Goal: Transaction & Acquisition: Register for event/course

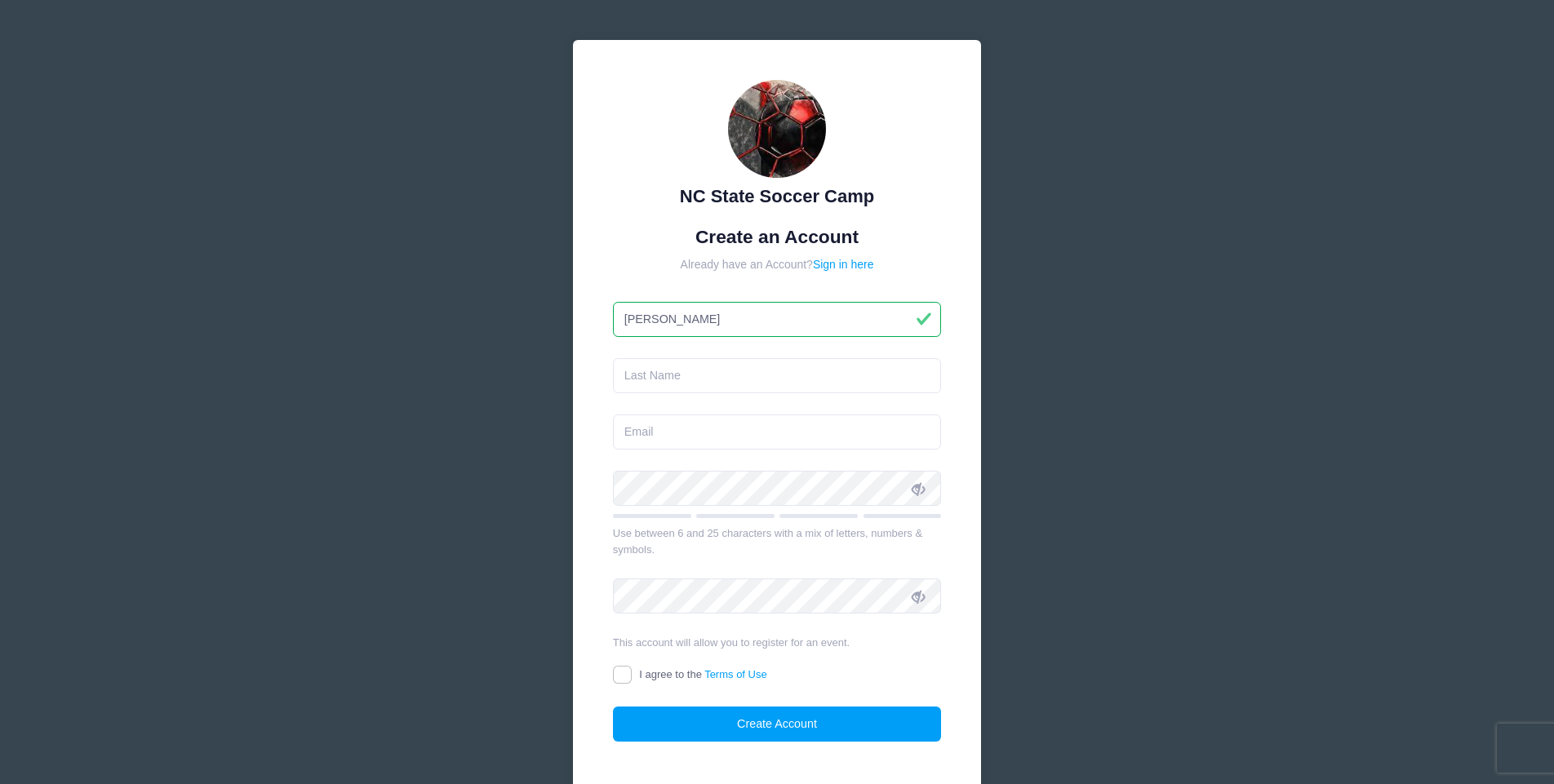
type input "[PERSON_NAME]"
type input "Tragert"
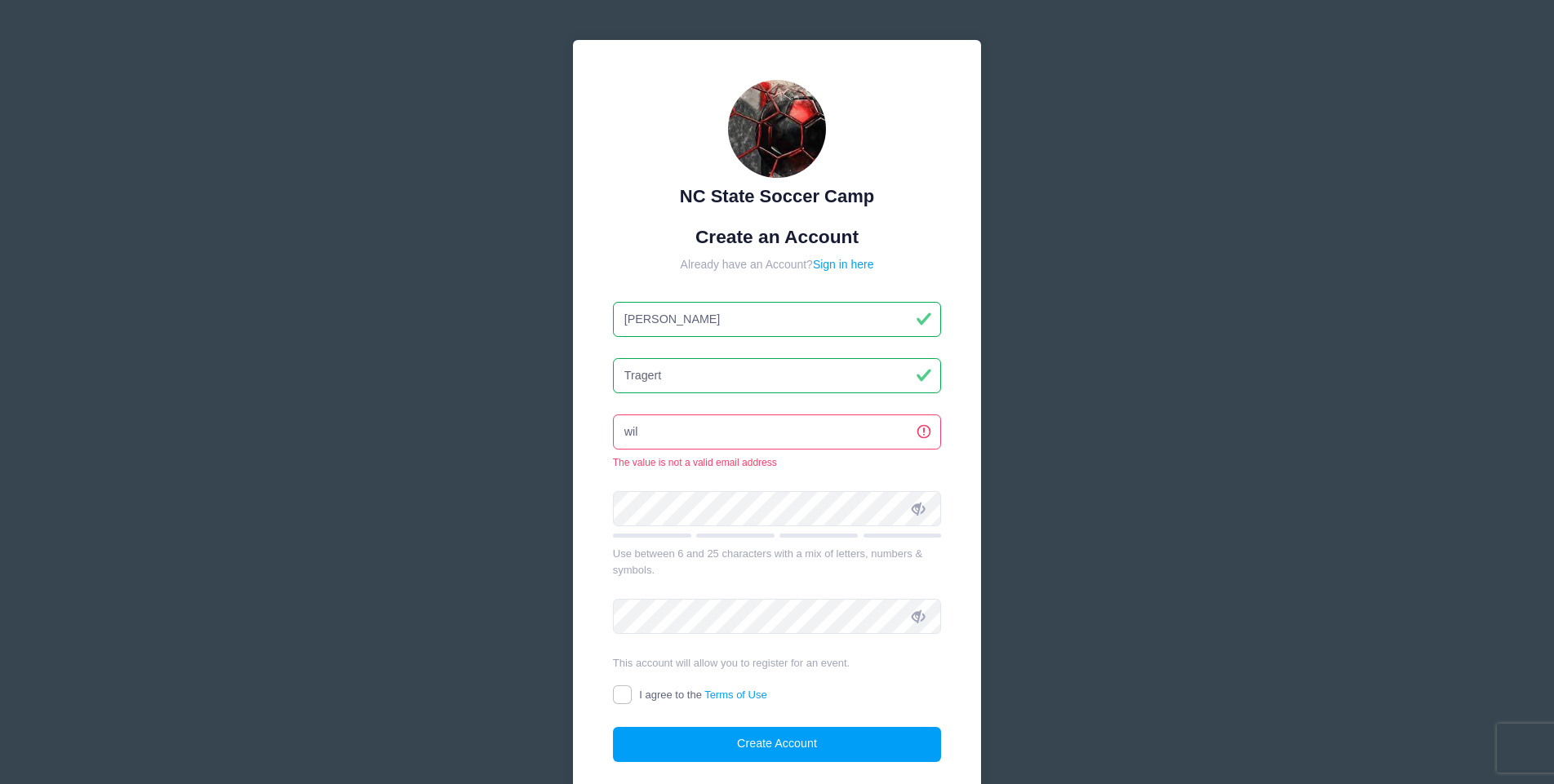
type input "will"
type input "[EMAIL_ADDRESS][DOMAIN_NAME]"
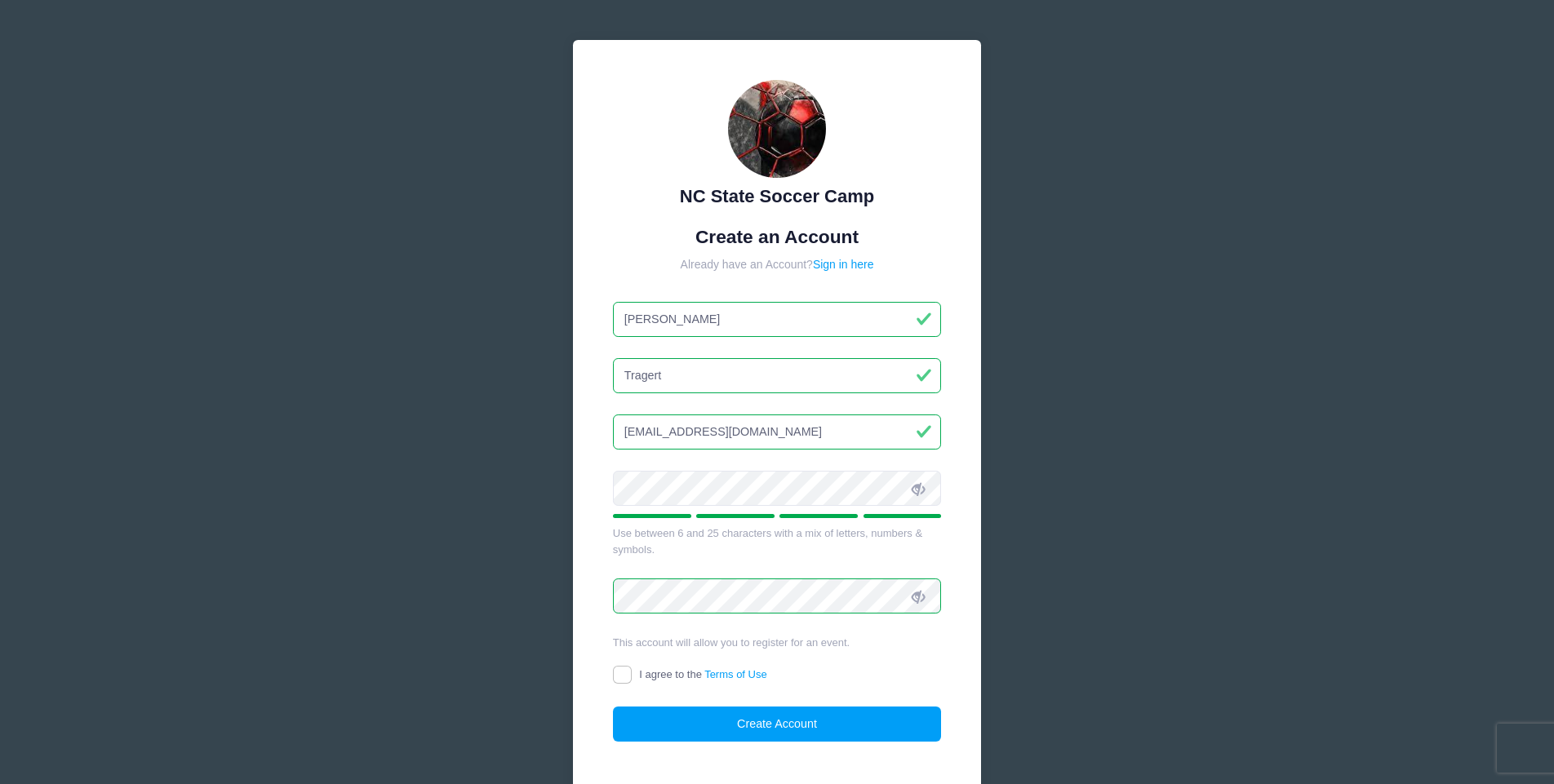
click at [621, 667] on input "I agree to the Terms of Use" at bounding box center [622, 675] width 19 height 19
checkbox input "true"
click at [740, 737] on button "Create Account" at bounding box center [777, 724] width 329 height 35
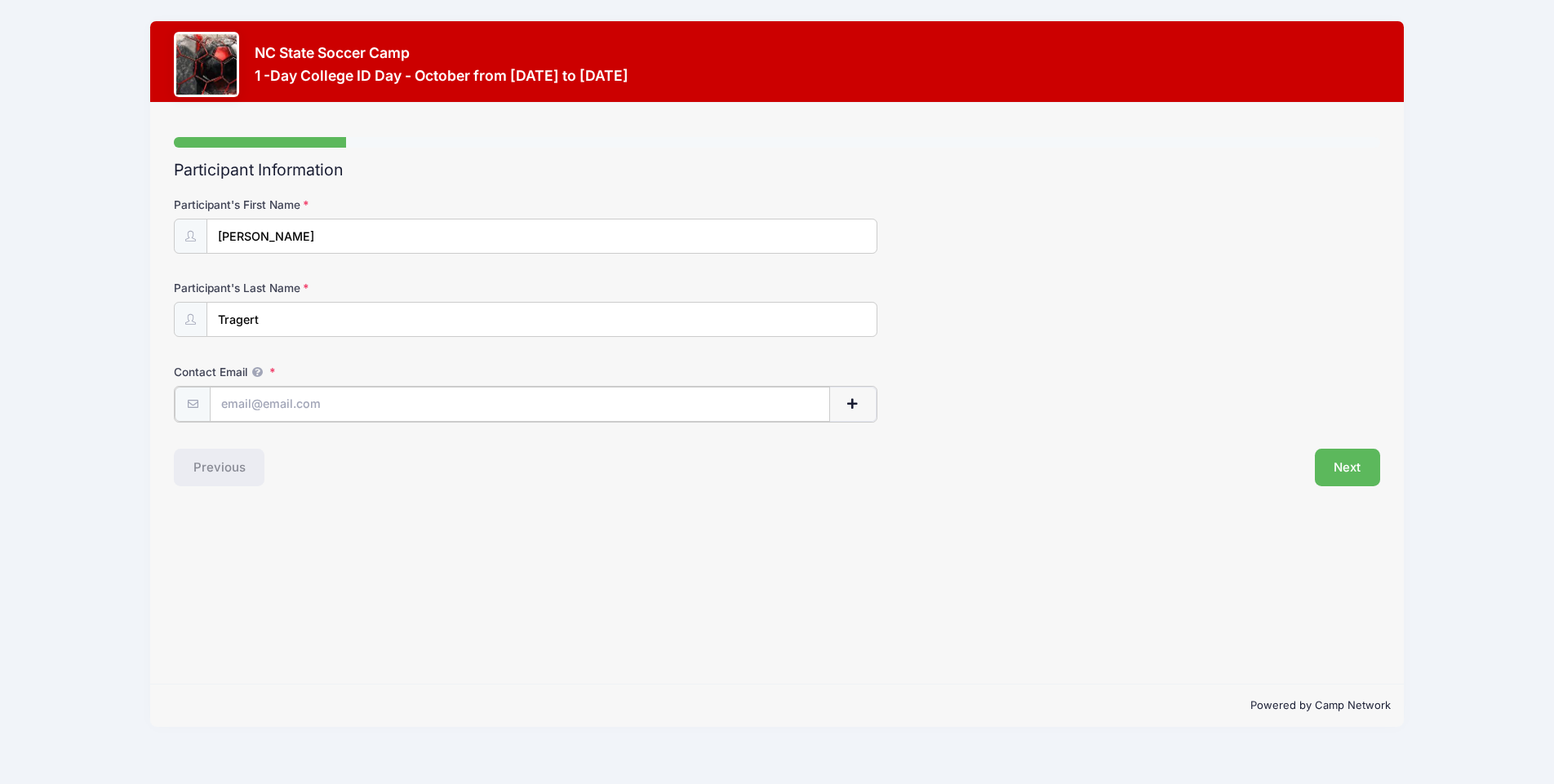
type input "[EMAIL_ADDRESS][DOMAIN_NAME]"
click at [1341, 477] on button "Next" at bounding box center [1347, 465] width 66 height 37
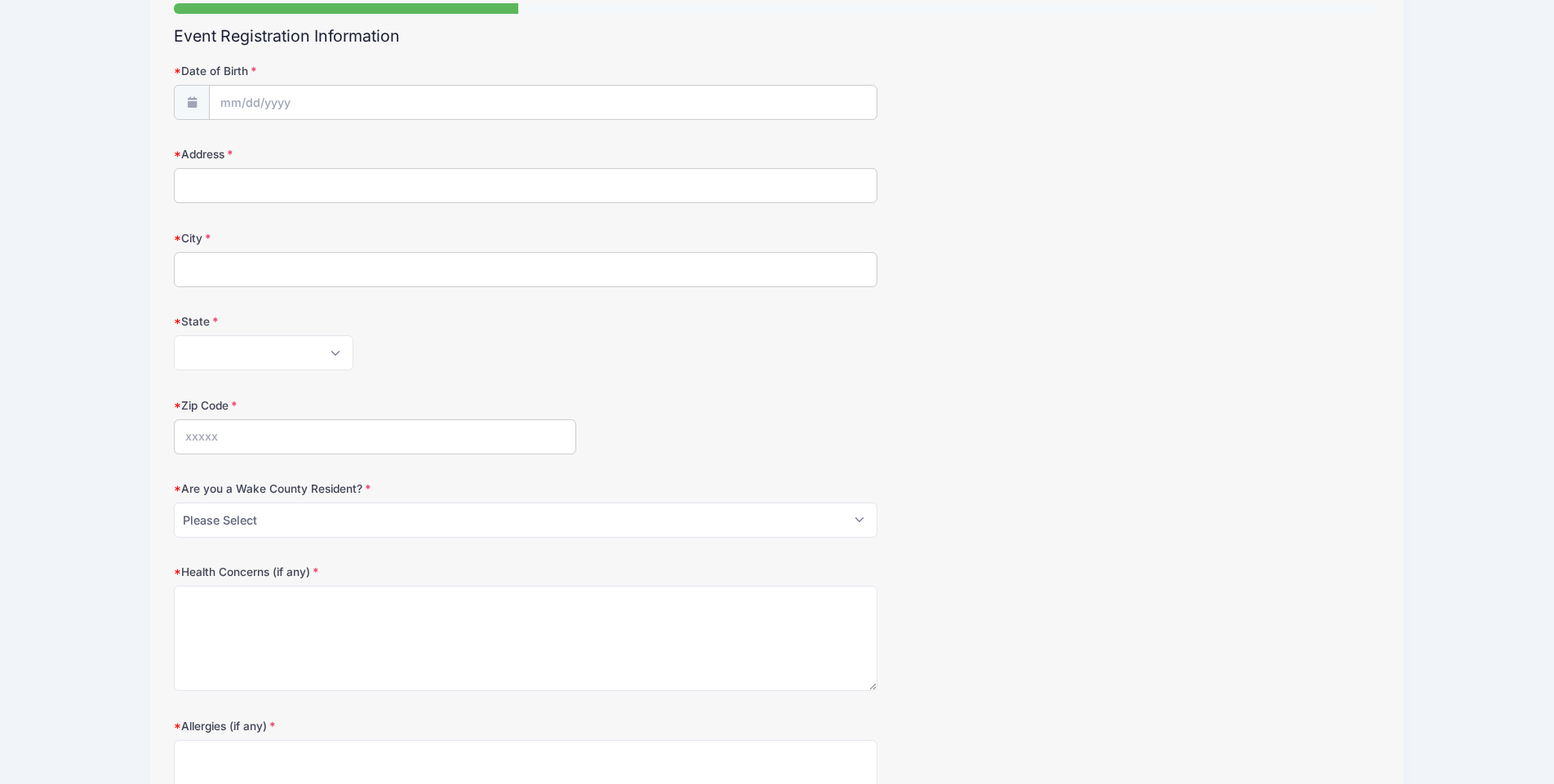
scroll to position [137, 0]
click at [249, 91] on input "Date of Birth" at bounding box center [543, 100] width 667 height 35
click at [232, 139] on icon at bounding box center [233, 142] width 11 height 11
select select "7"
click at [355, 141] on input "2025" at bounding box center [363, 141] width 53 height 24
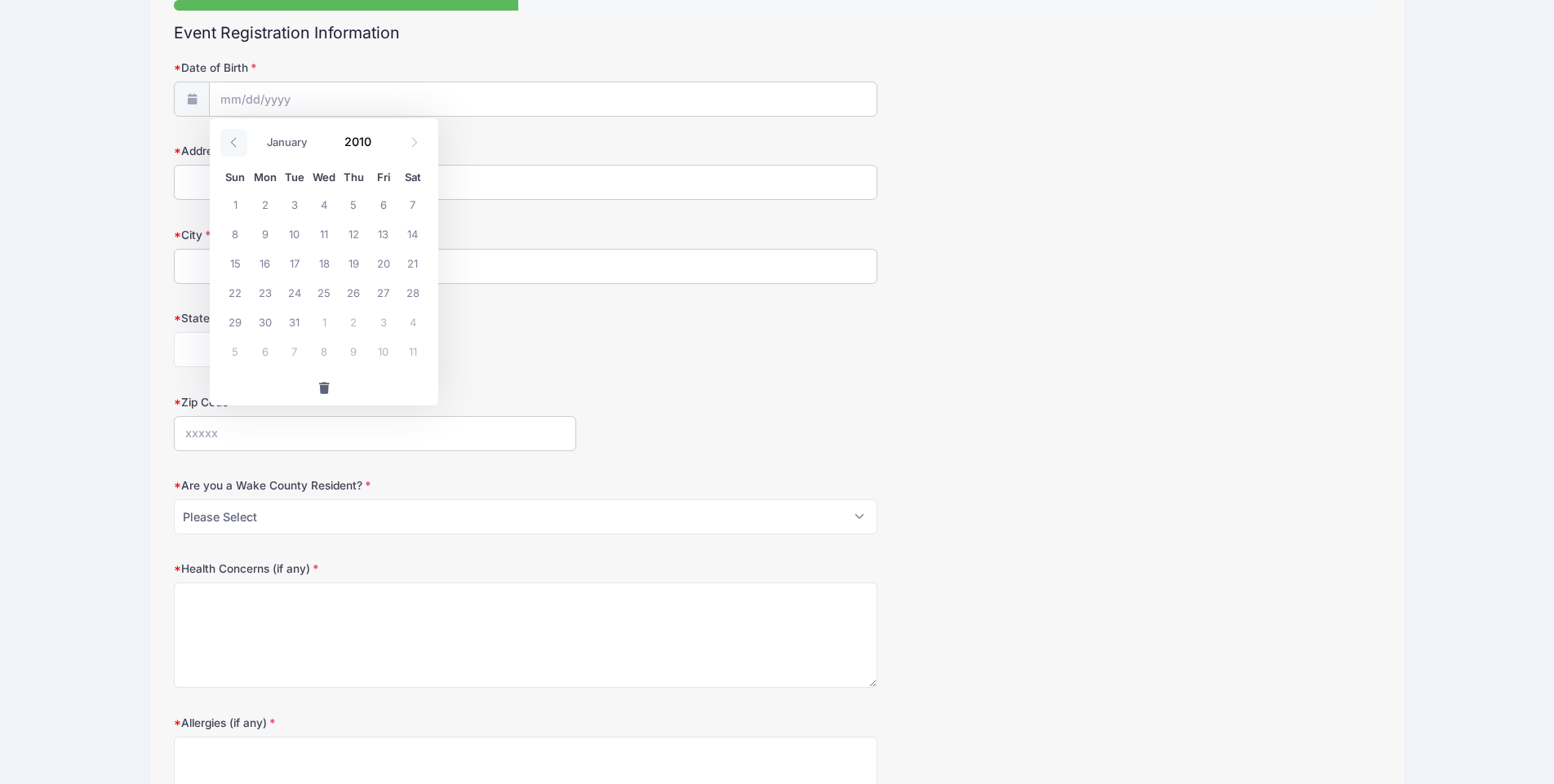
type input "2010"
click at [228, 147] on span at bounding box center [234, 142] width 27 height 27
click at [228, 144] on icon at bounding box center [233, 142] width 11 height 11
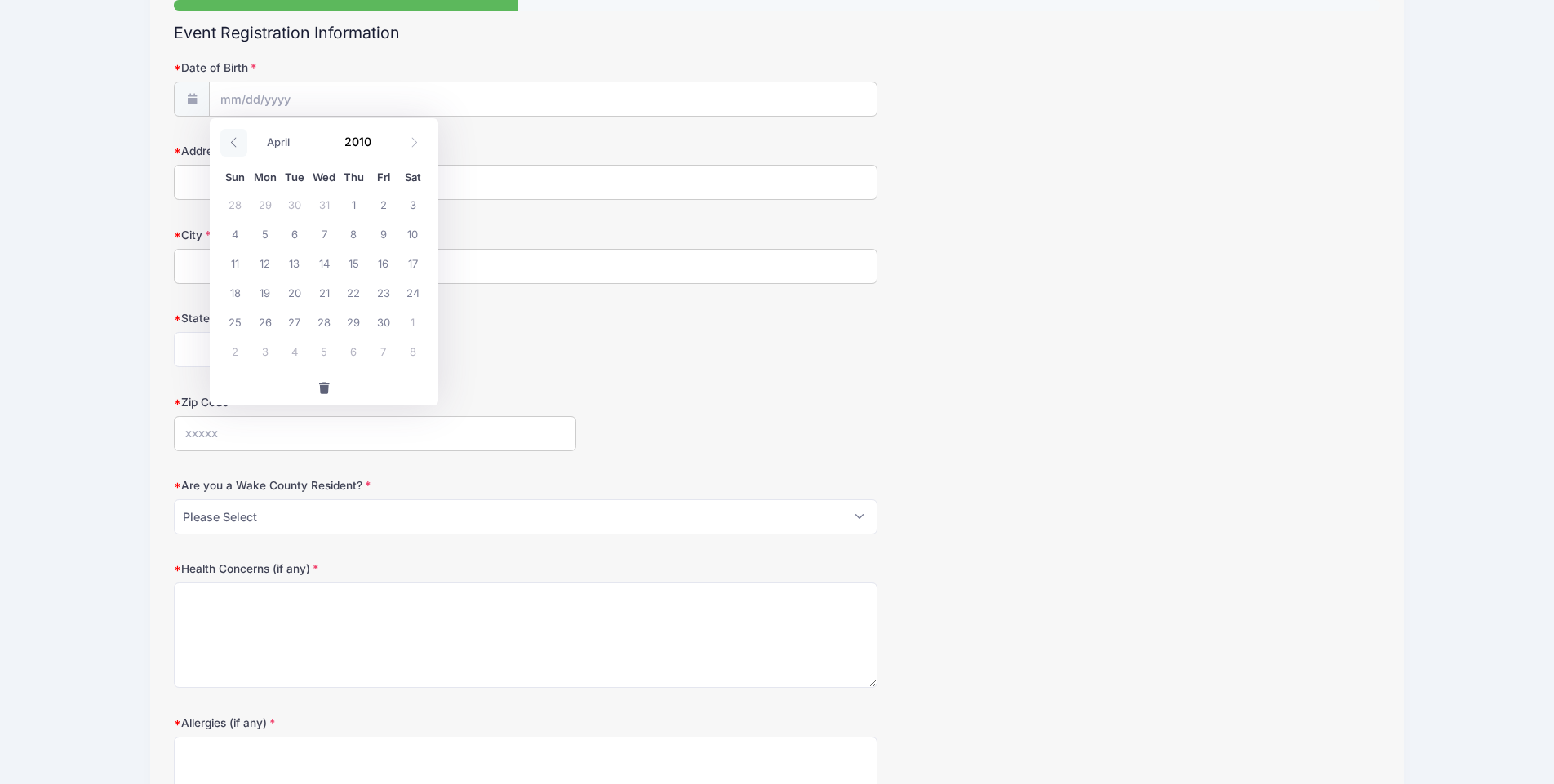
click at [228, 144] on icon at bounding box center [233, 142] width 11 height 11
select select "2"
click at [232, 265] on span "14" at bounding box center [235, 262] width 29 height 29
type input "[DATE]"
type input "[STREET_ADDRESS]"
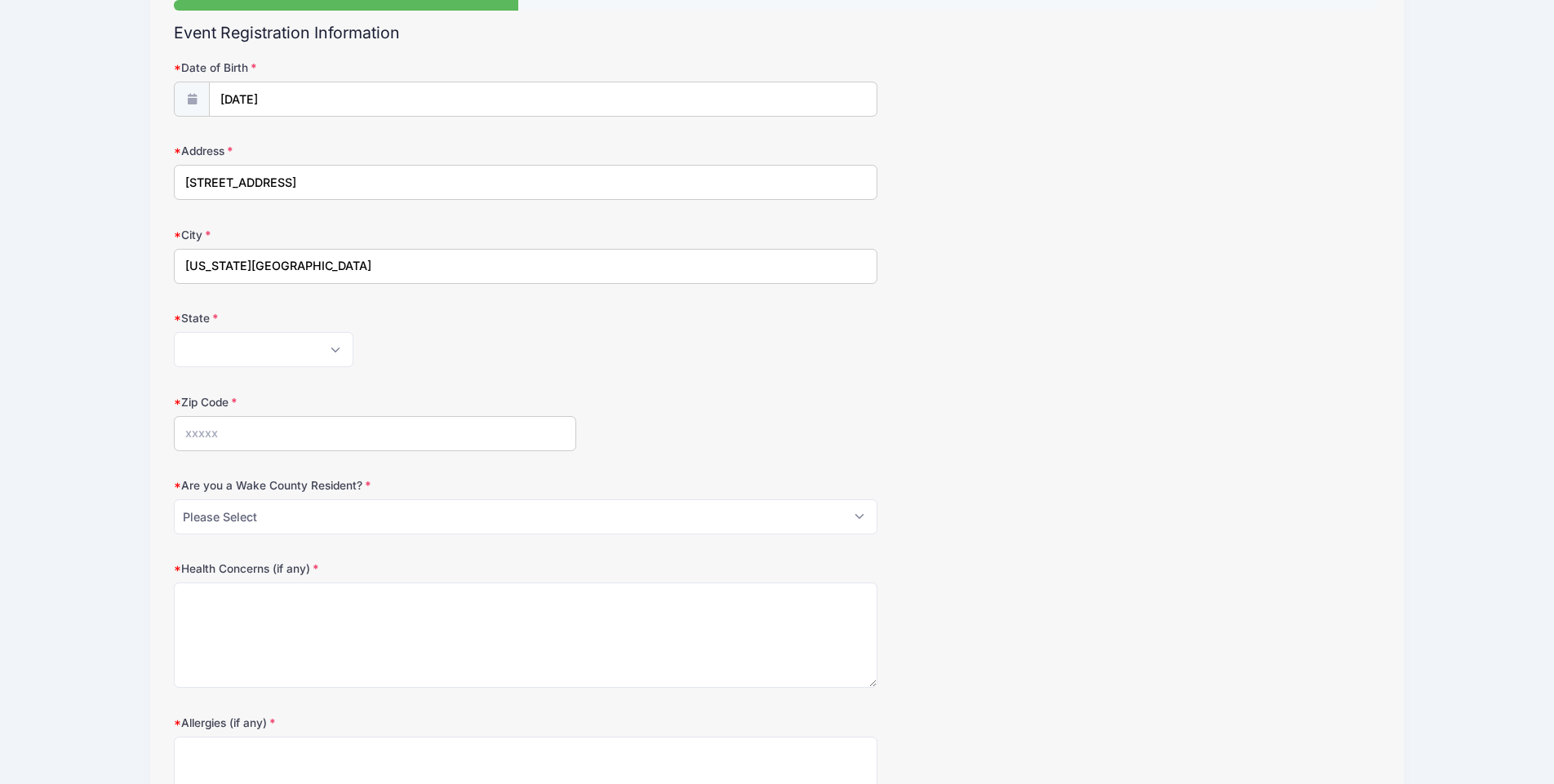
type input "[US_STATE][GEOGRAPHIC_DATA]"
select select "VA"
type input "23454"
select select "NO"
click at [261, 628] on textarea "Health Concerns (if any)" at bounding box center [525, 635] width 704 height 105
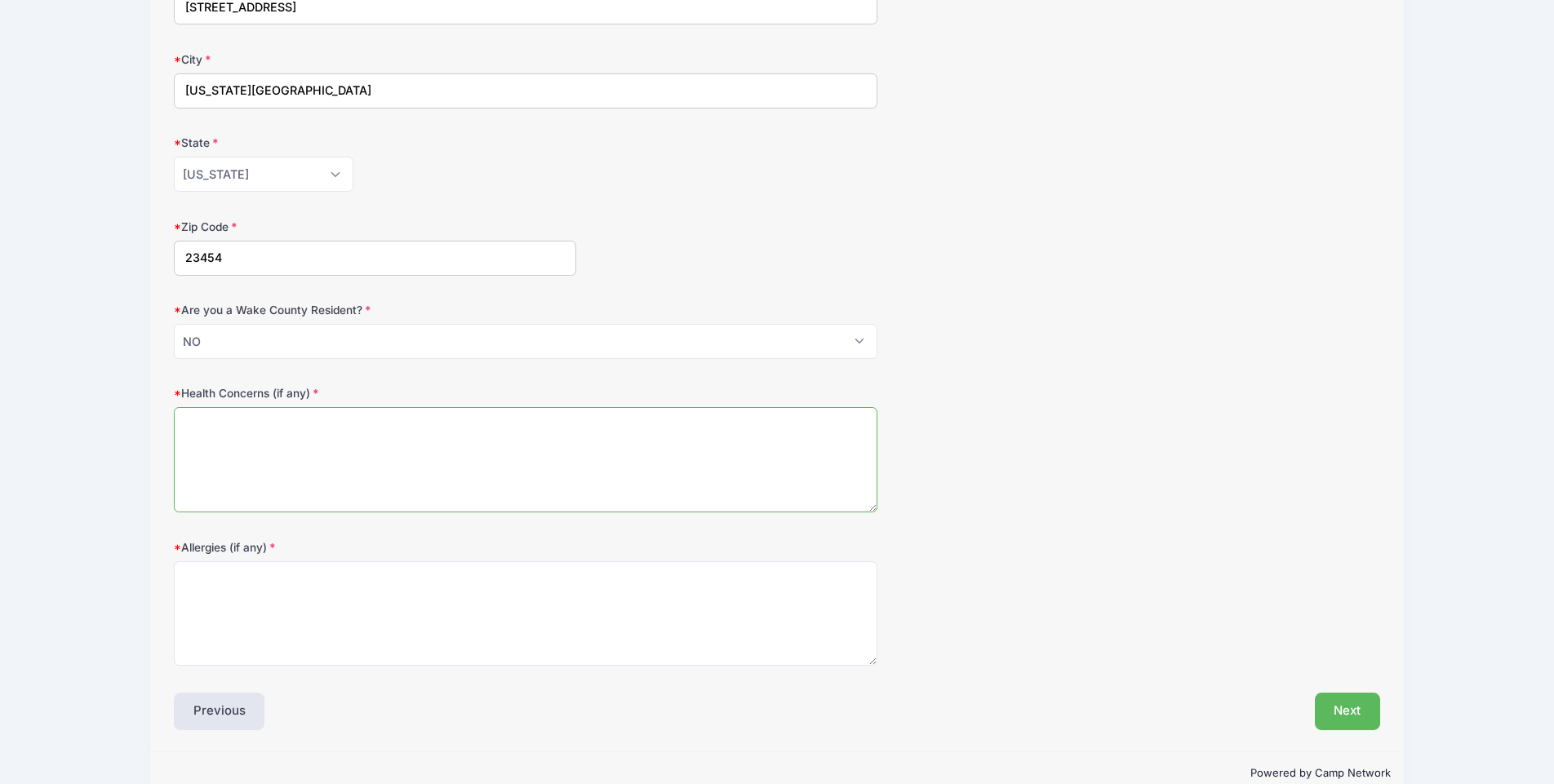
scroll to position [330, 0]
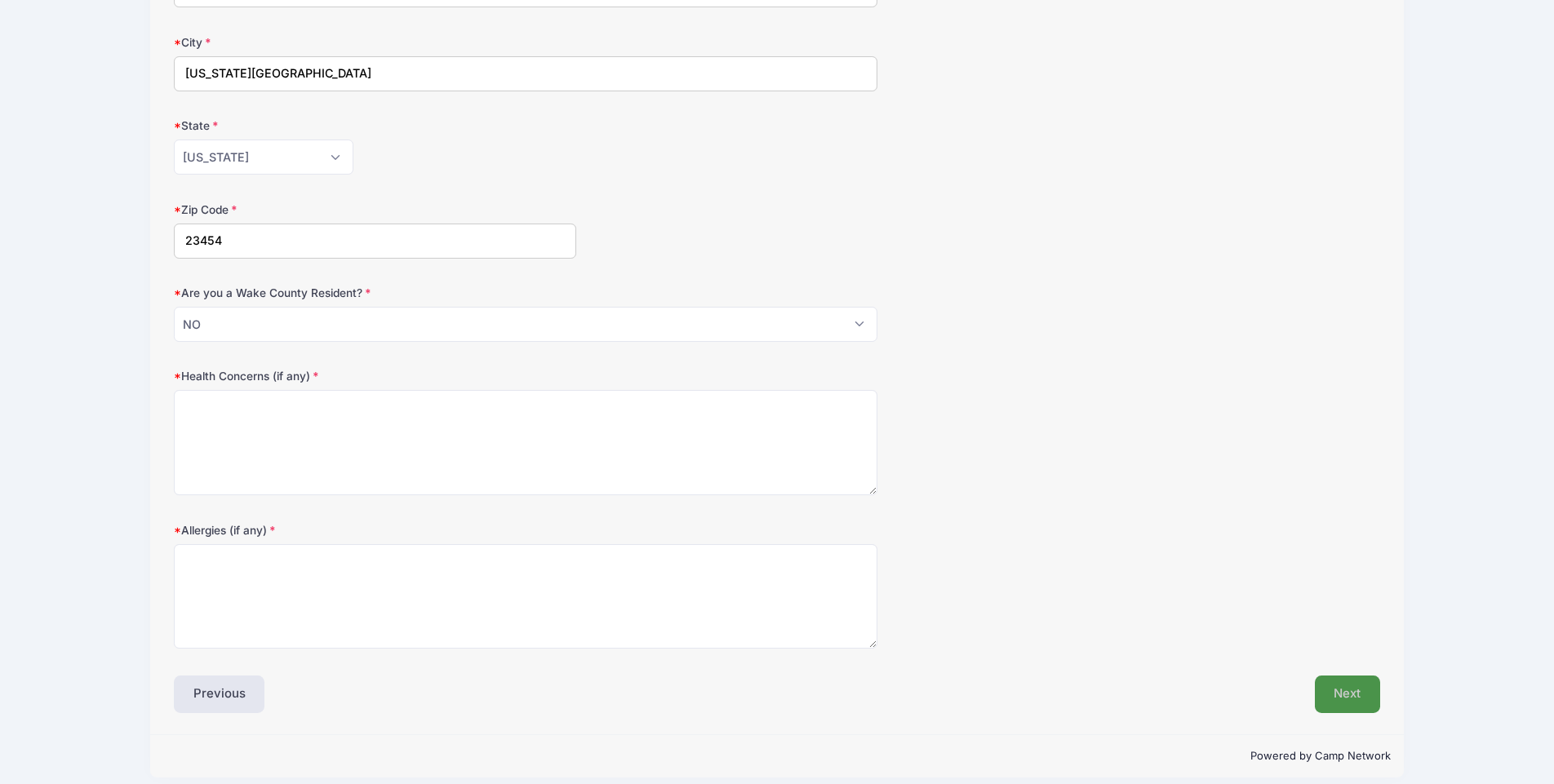
click at [1354, 690] on button "Next" at bounding box center [1347, 693] width 66 height 37
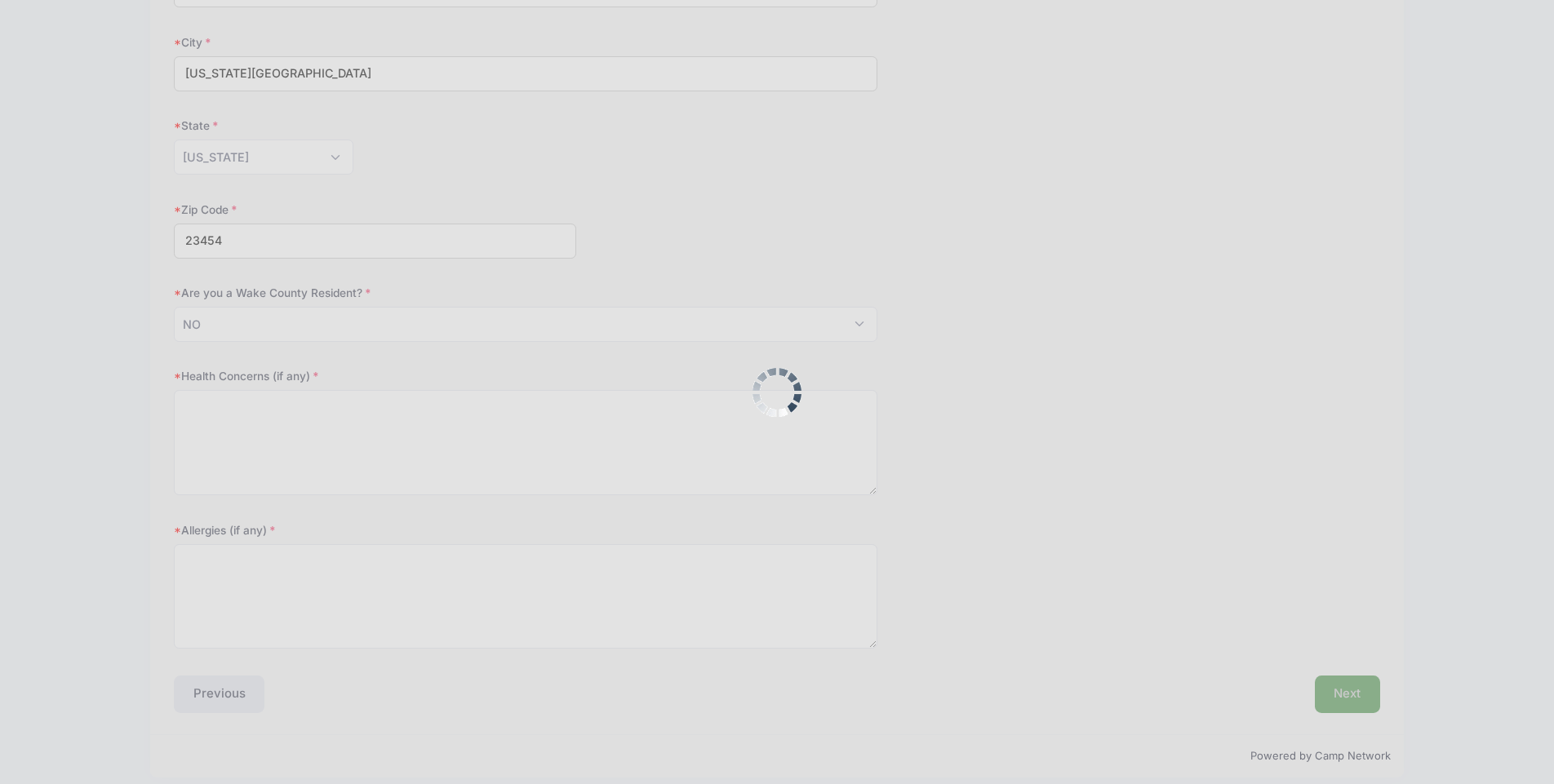
scroll to position [380, 0]
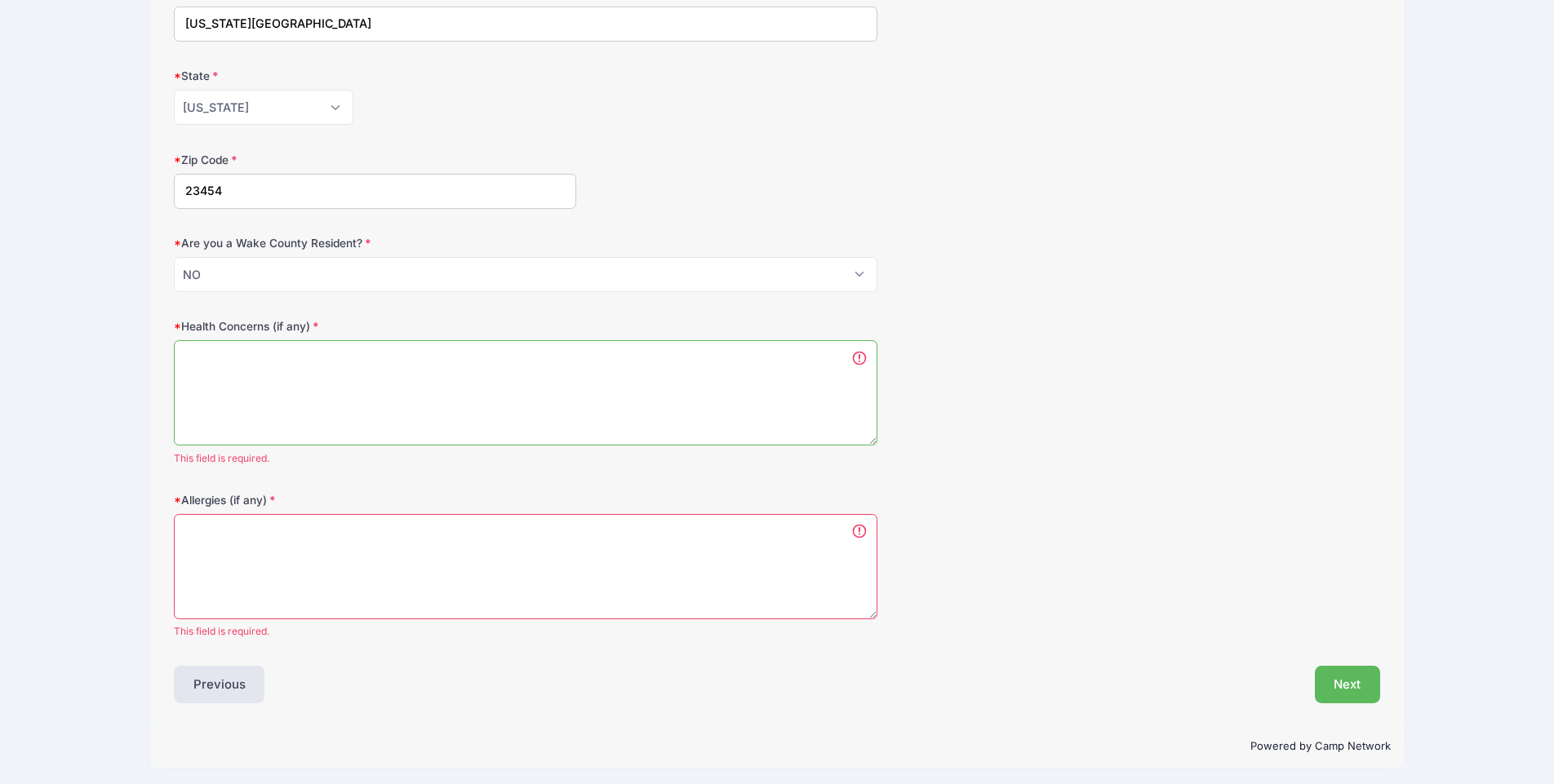
click at [515, 350] on textarea "Health Concerns (if any)" at bounding box center [525, 393] width 704 height 105
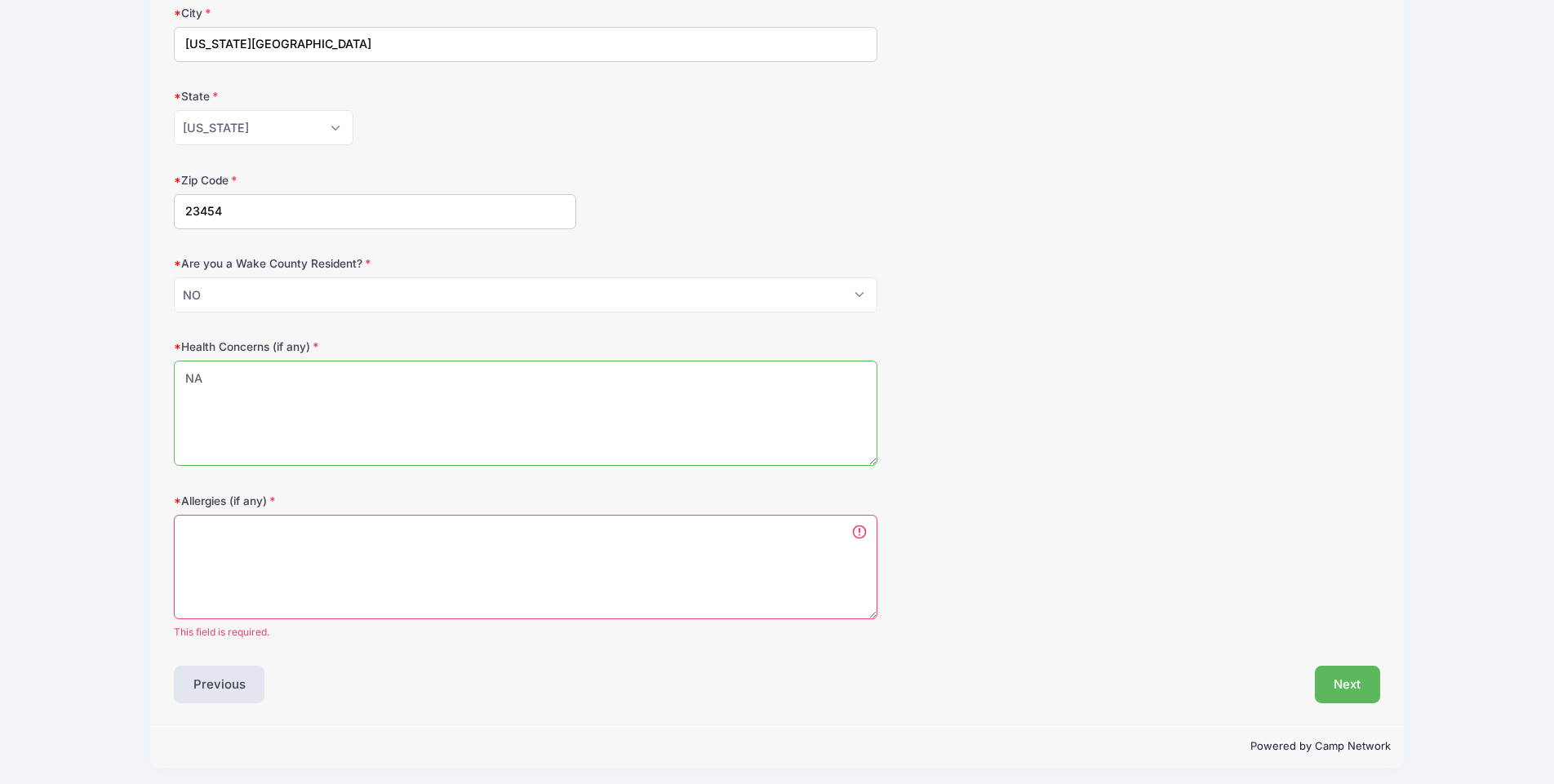
type textarea "NA"
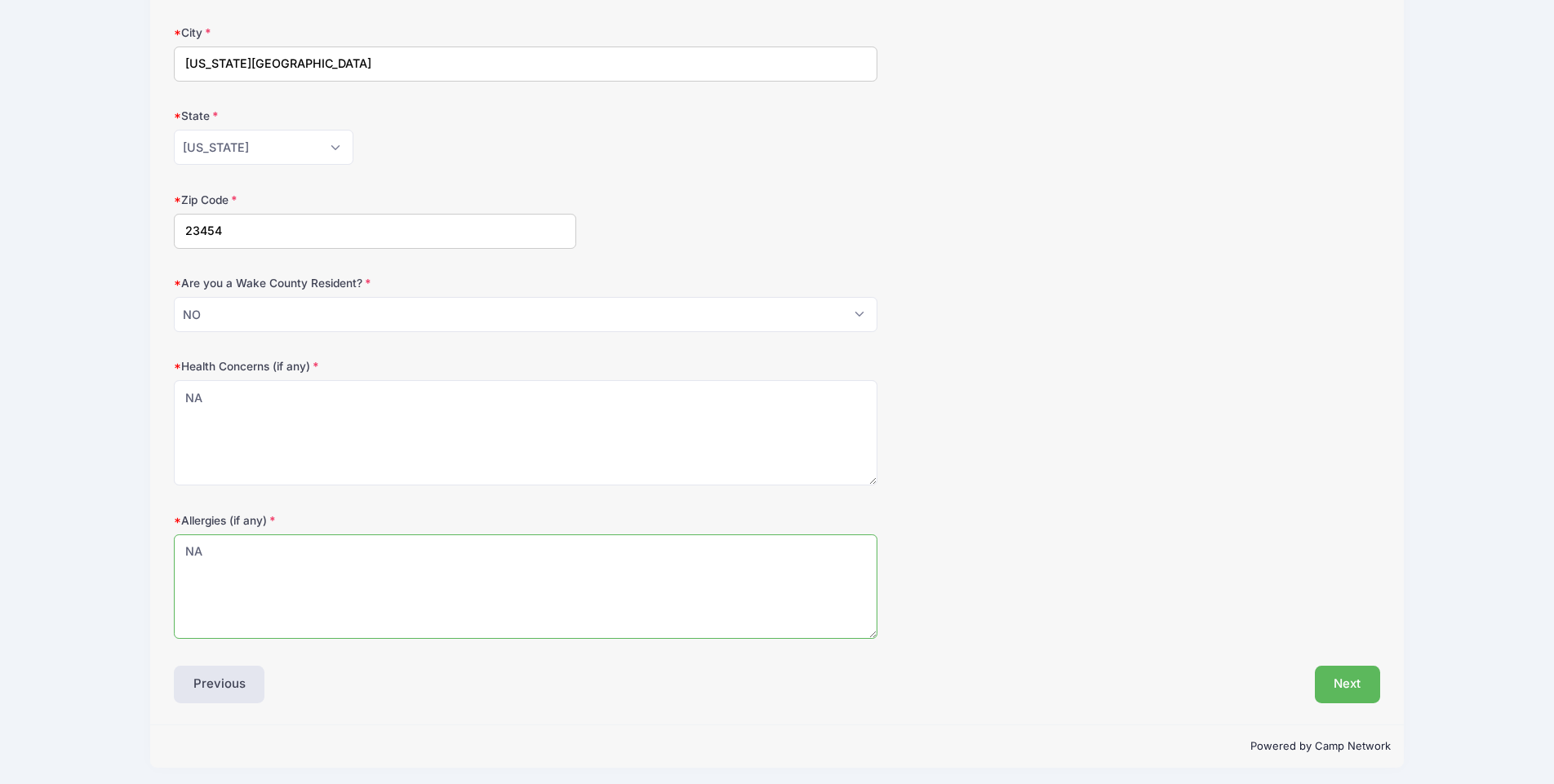
type textarea "NA"
click at [973, 545] on div "[MEDICAL_DATA] (if any) NA" at bounding box center [777, 575] width 1206 height 127
click at [1347, 671] on button "Next" at bounding box center [1347, 684] width 66 height 37
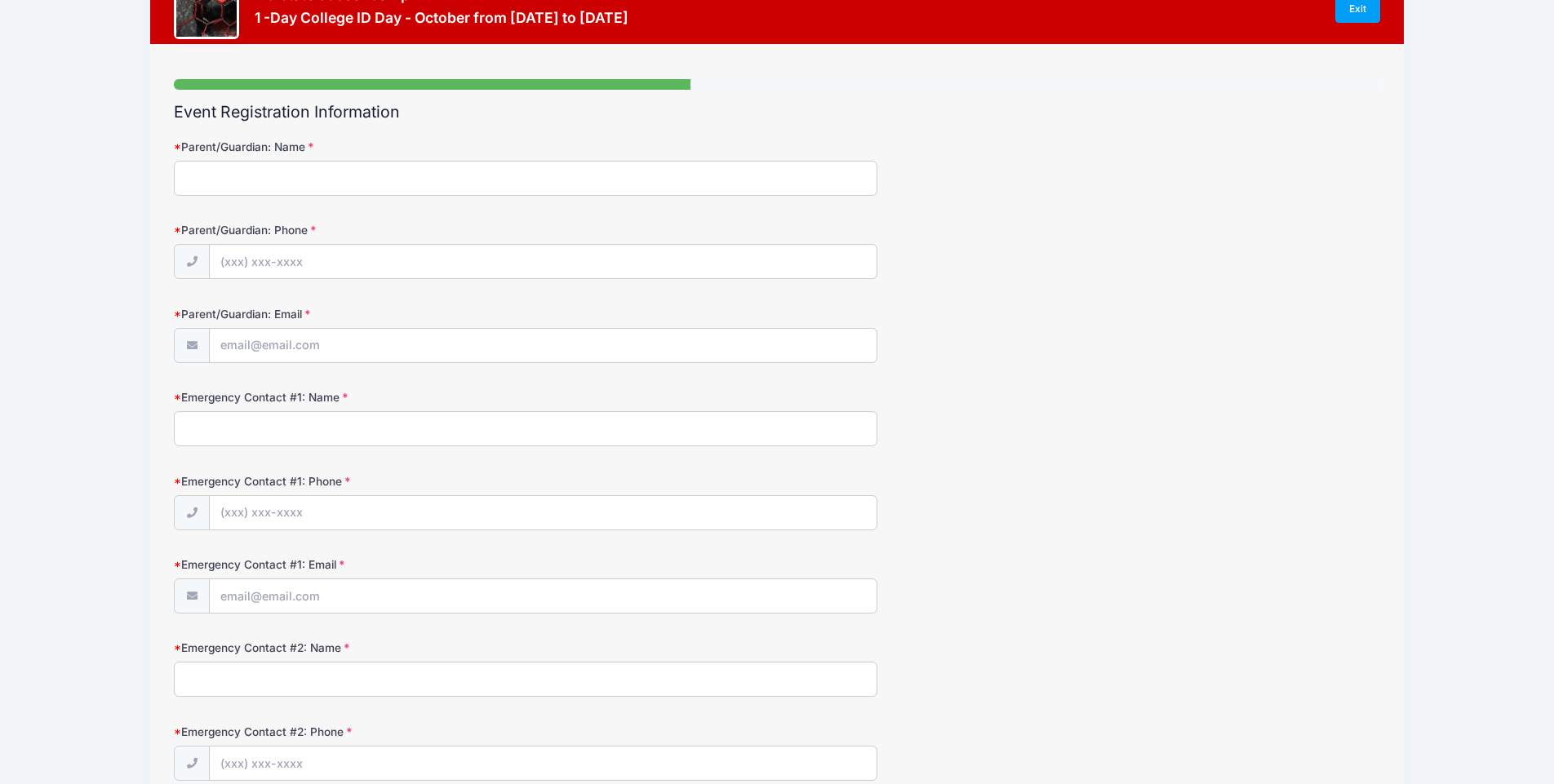
scroll to position [0, 0]
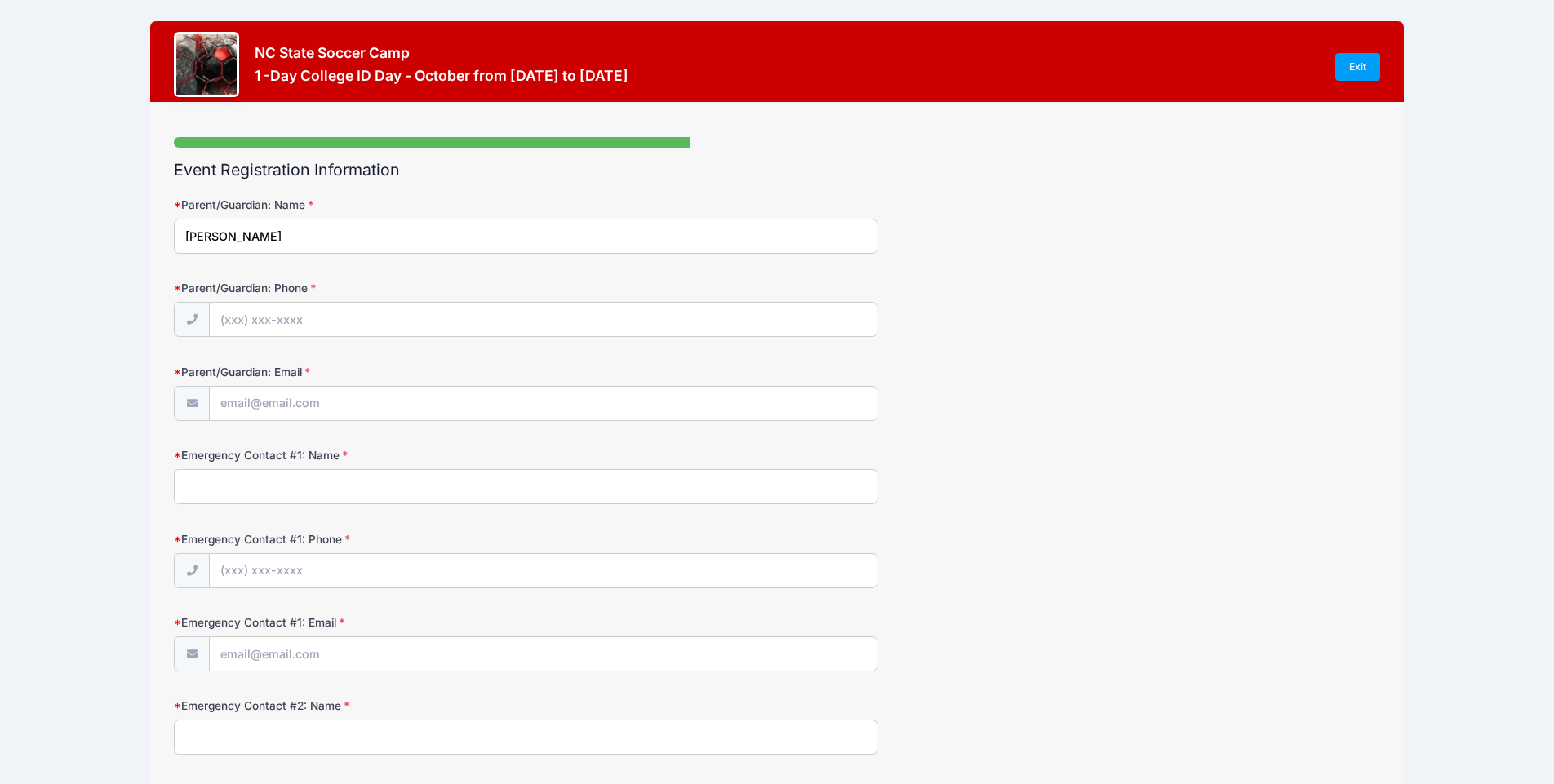
type input "[PERSON_NAME]"
type input "[PHONE_NUMBER]"
type input "[EMAIL_ADDRESS][DOMAIN_NAME]"
type input "[PERSON_NAME]"
type input "[PHONE_NUMBER]"
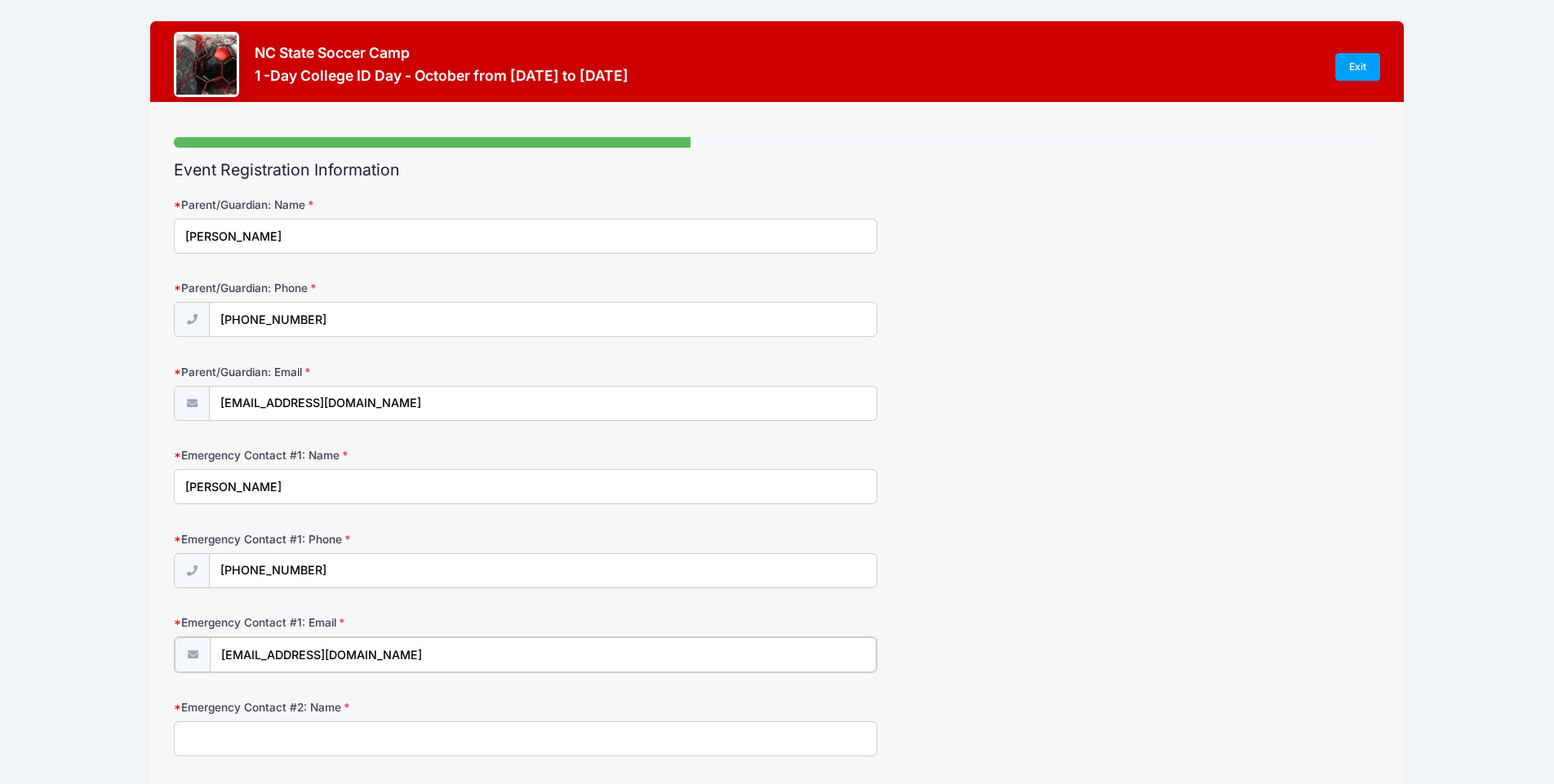
type input "[EMAIL_ADDRESS][DOMAIN_NAME]"
type input "[PERSON_NAME]"
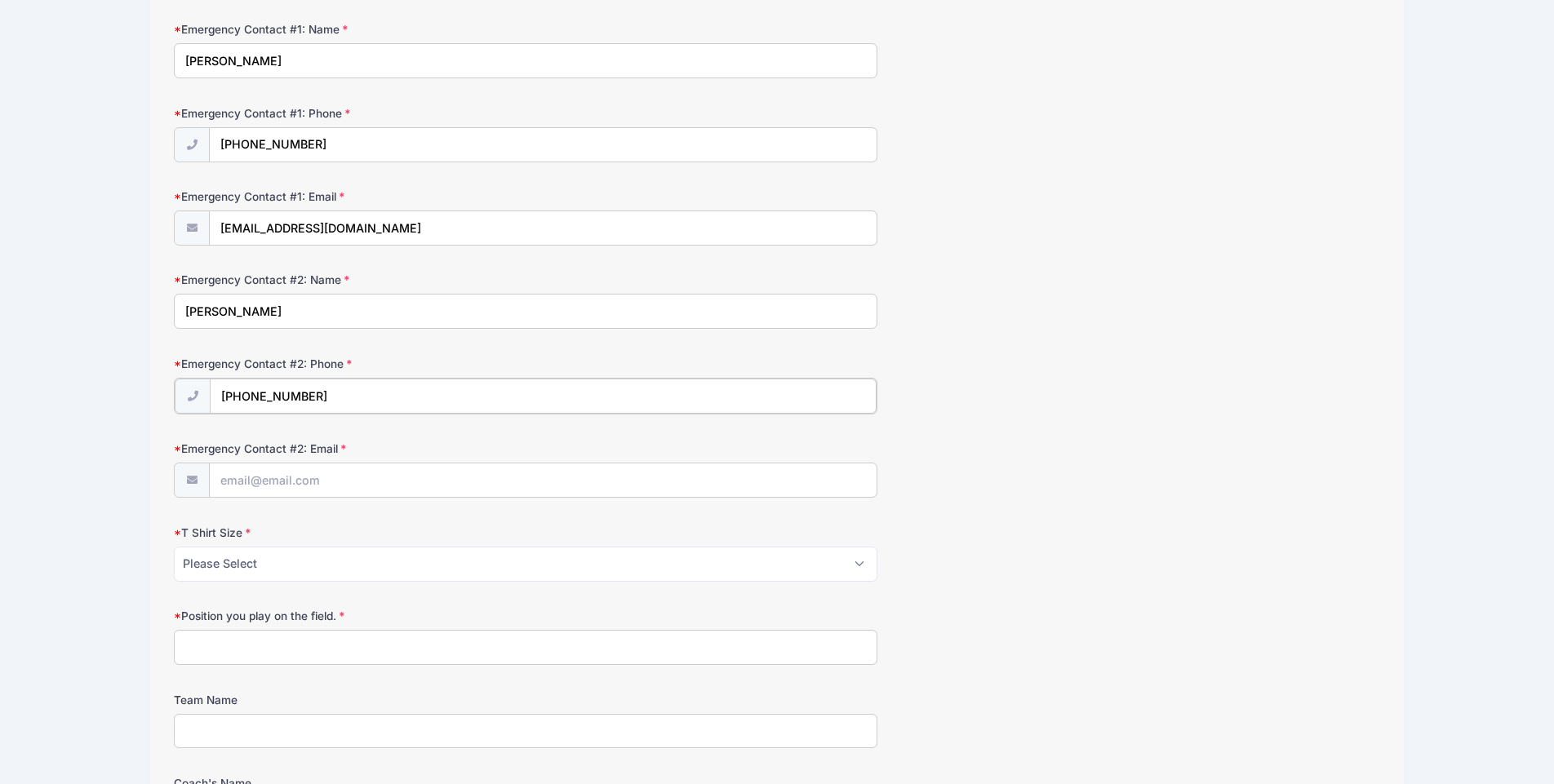
type input "[PHONE_NUMBER]"
type input "[EMAIL_ADDRESS][DOMAIN_NAME]"
select select "Adult Medium"
click at [217, 666] on form "Parent/Guardian: Name [PERSON_NAME] Parent/Guardian: Phone [PHONE_NUMBER] Paren…" at bounding box center [777, 558] width 1206 height 1574
click at [217, 657] on input "Position you play on the field." at bounding box center [525, 645] width 704 height 35
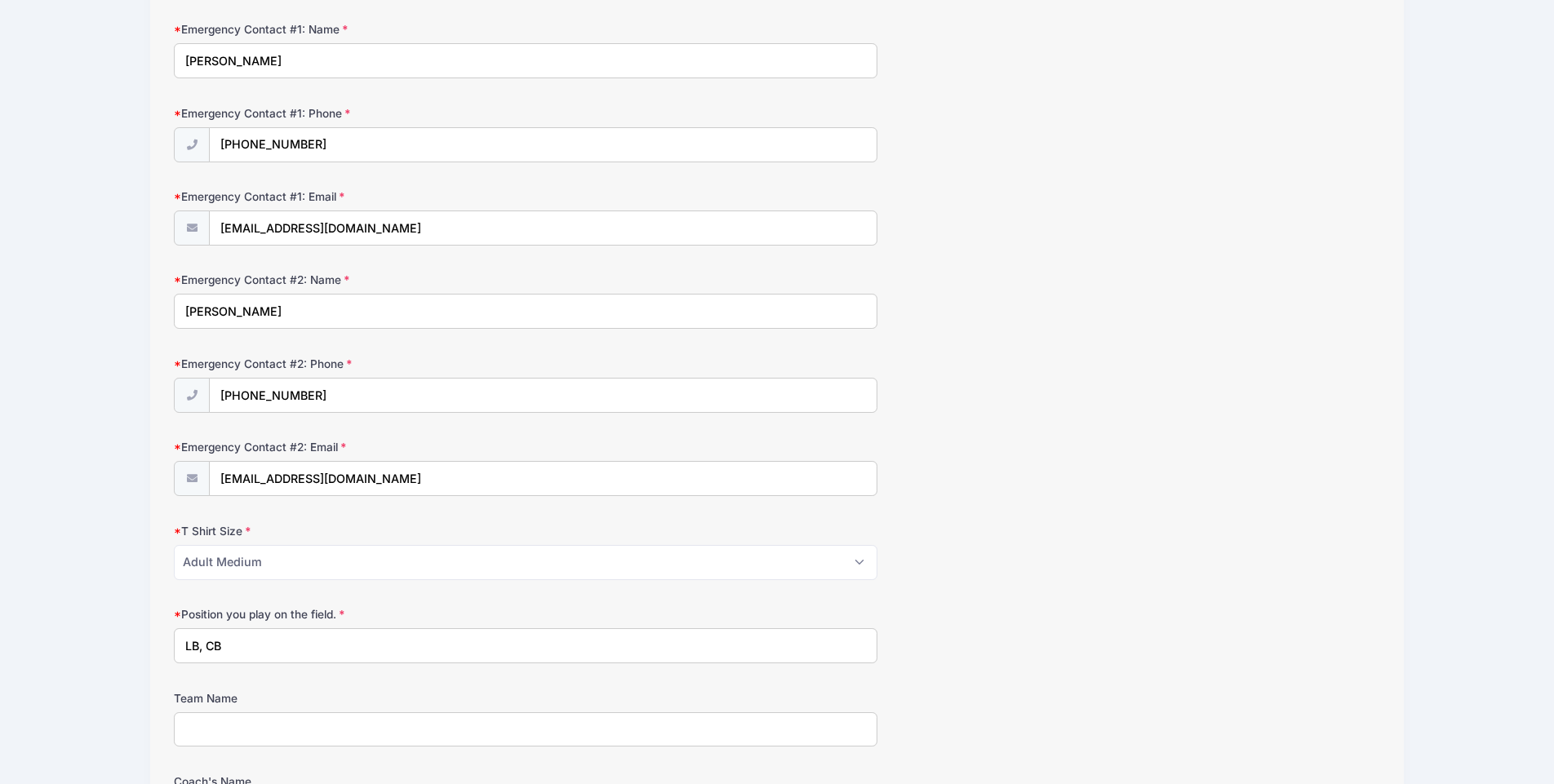
type input "LB, CB"
type input "Beach FC"
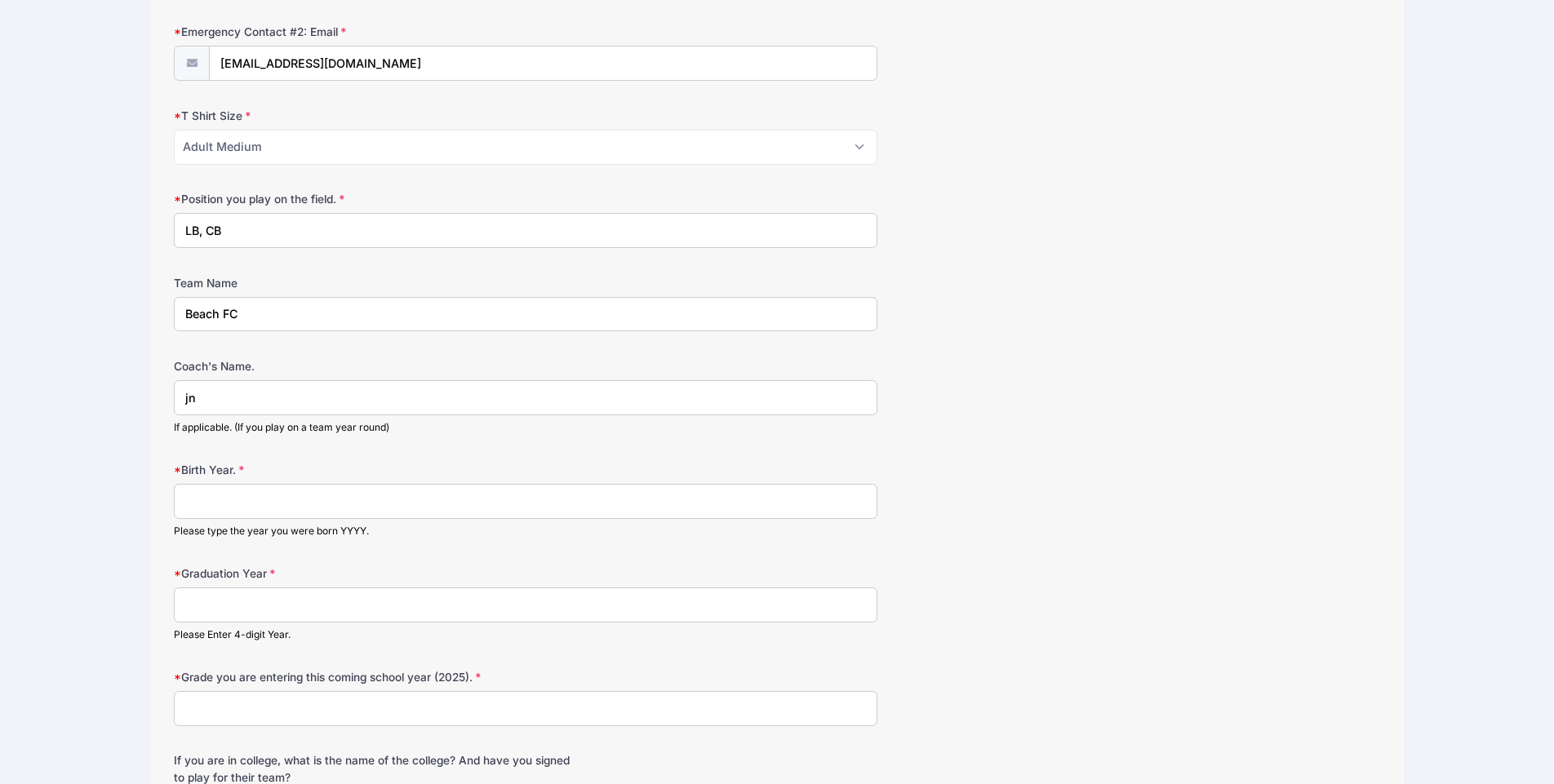
type input "j"
click at [210, 382] on input "[PERSON_NAME]" at bounding box center [525, 398] width 704 height 35
type input "[PERSON_NAME]"
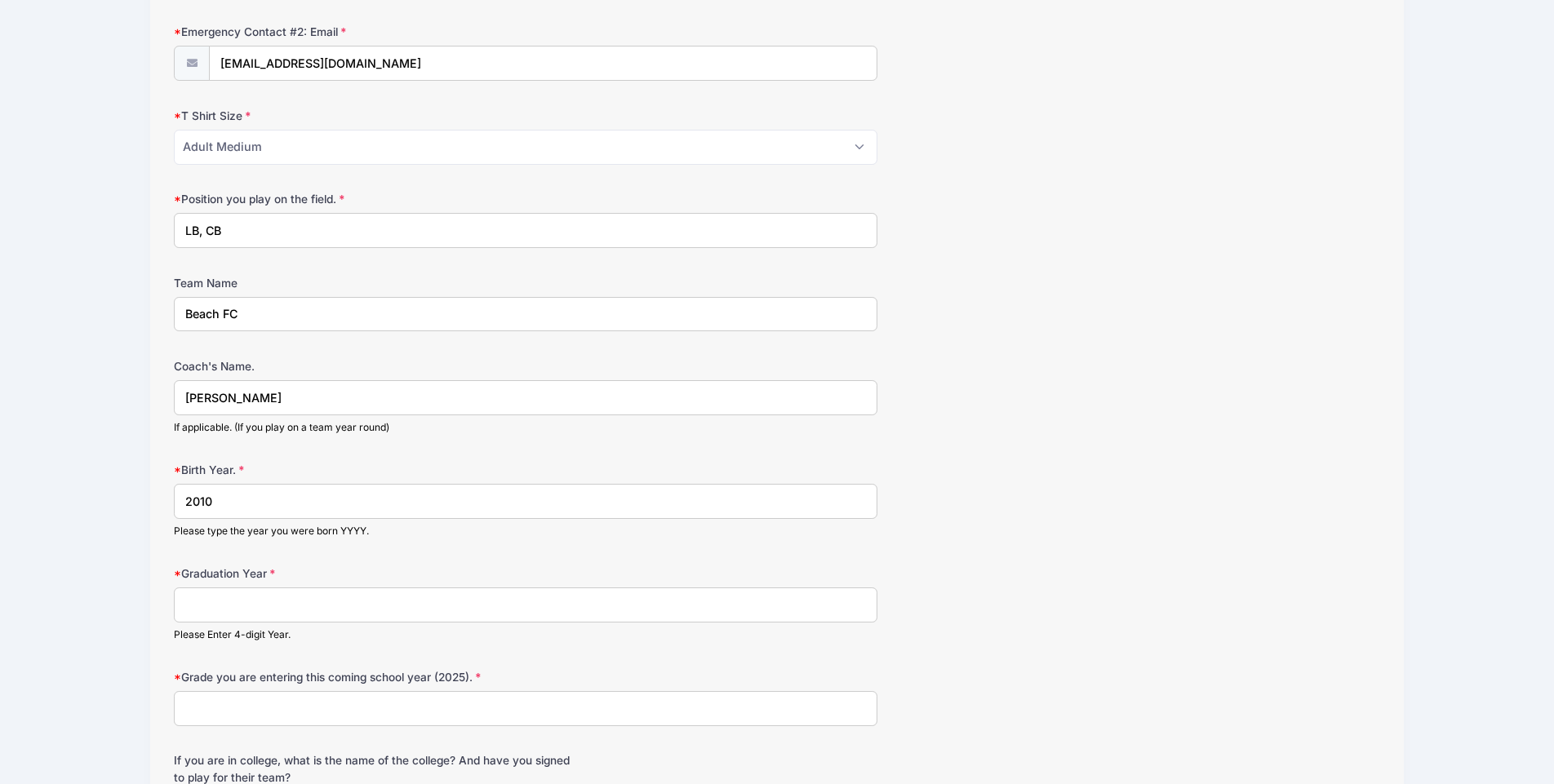
type input "2010"
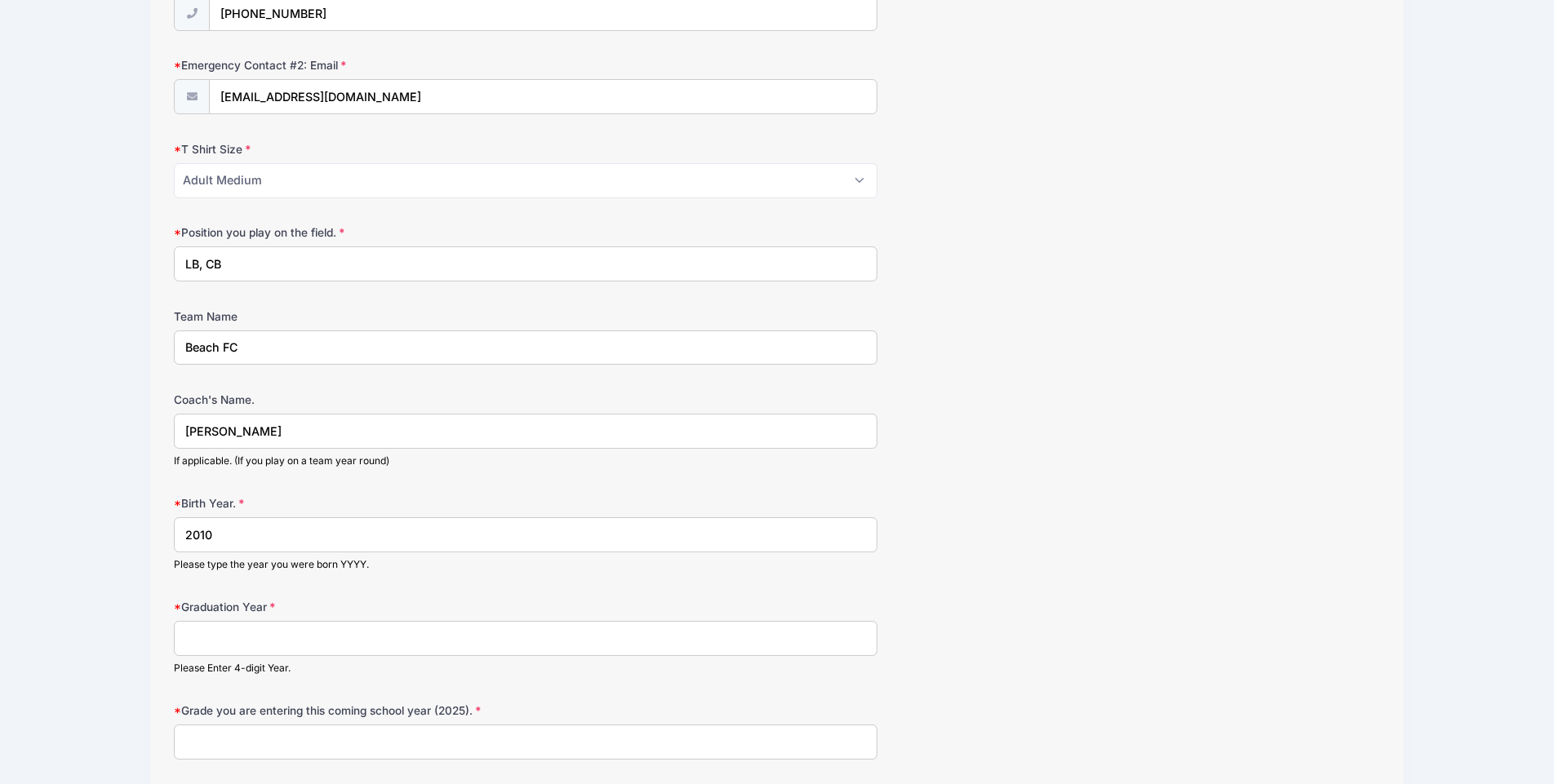
scroll to position [817, 0]
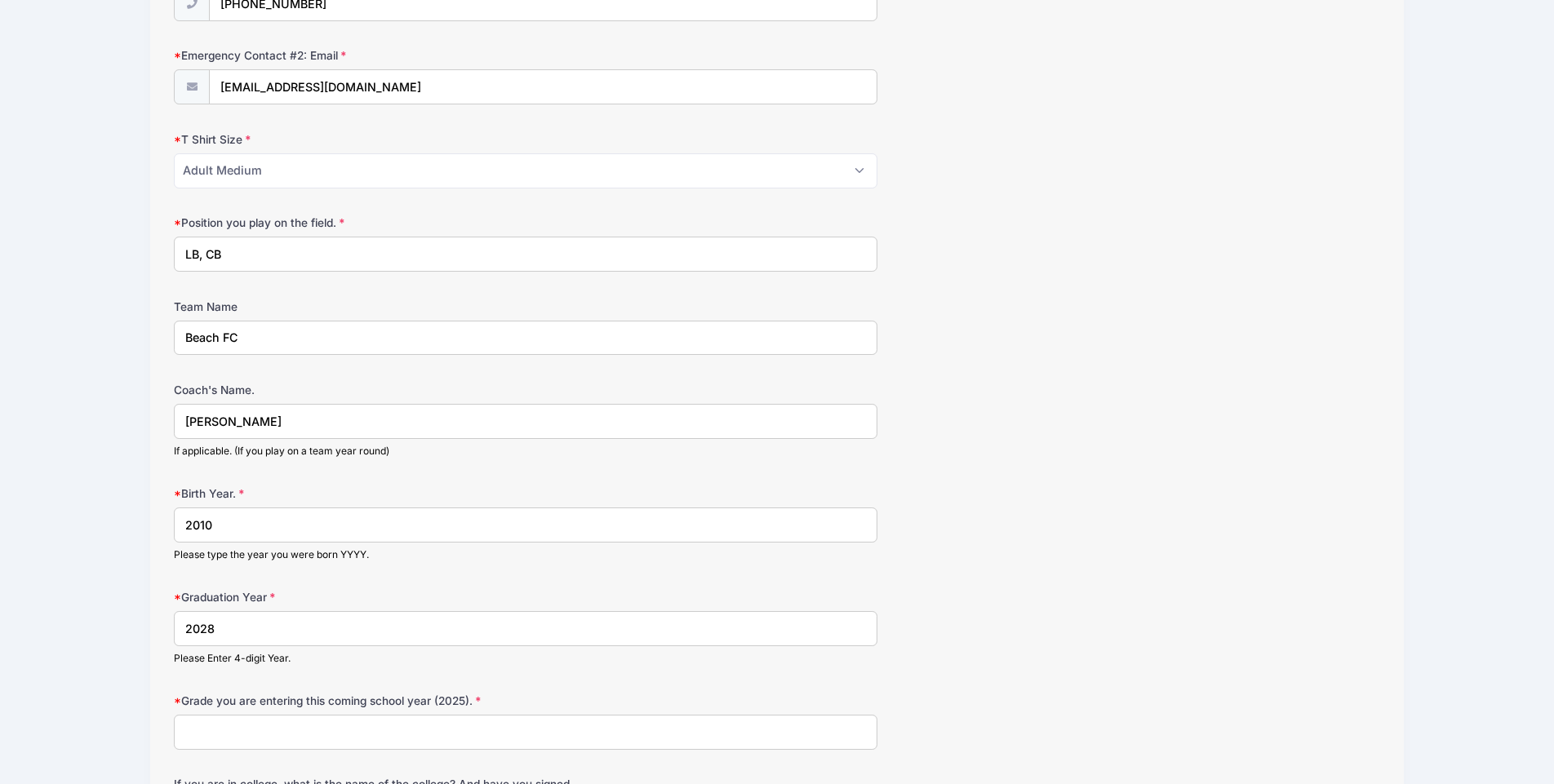
type input "2028"
type input "10"
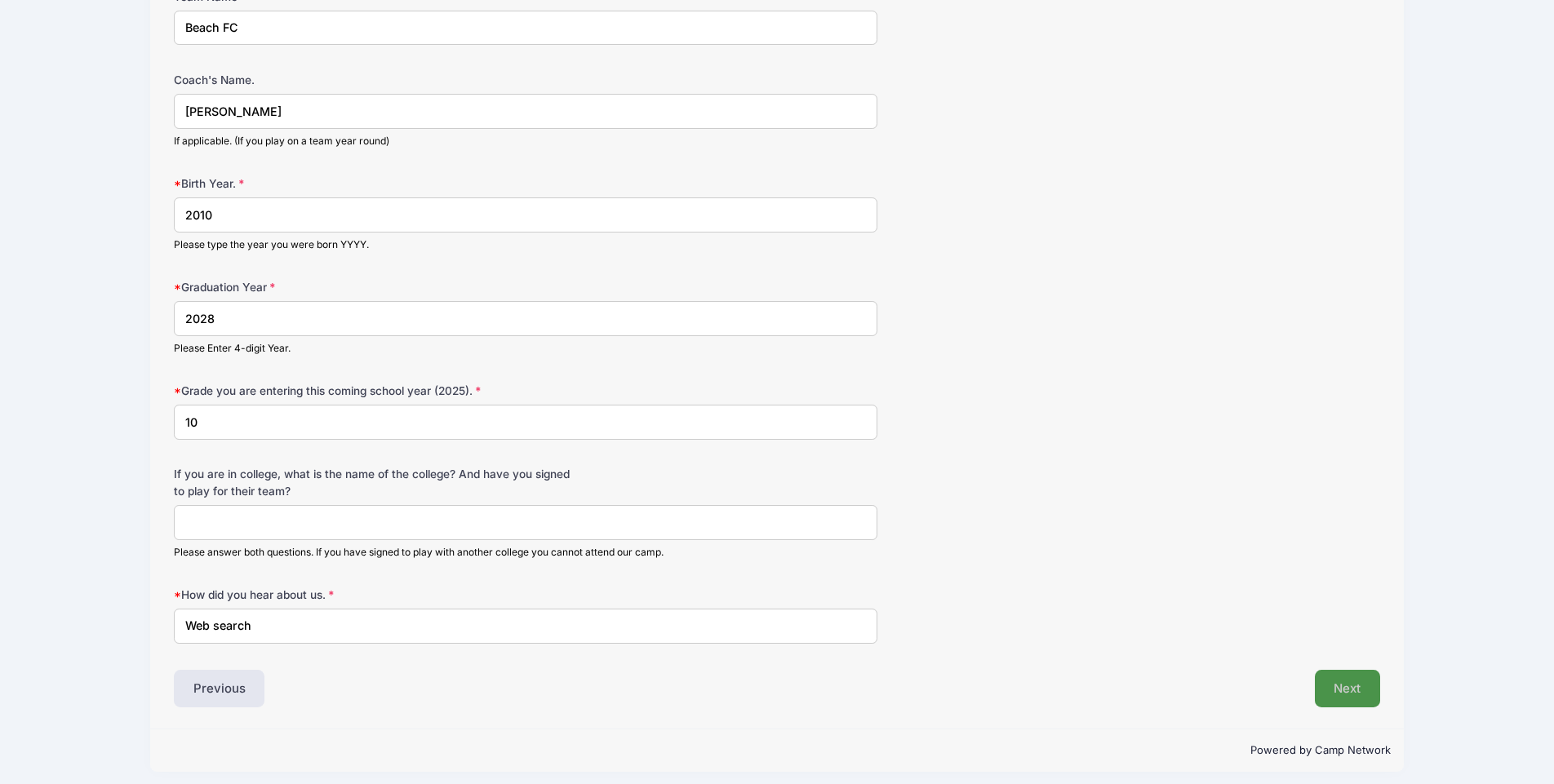
type input "Web search"
click at [1332, 682] on button "Next" at bounding box center [1347, 687] width 66 height 37
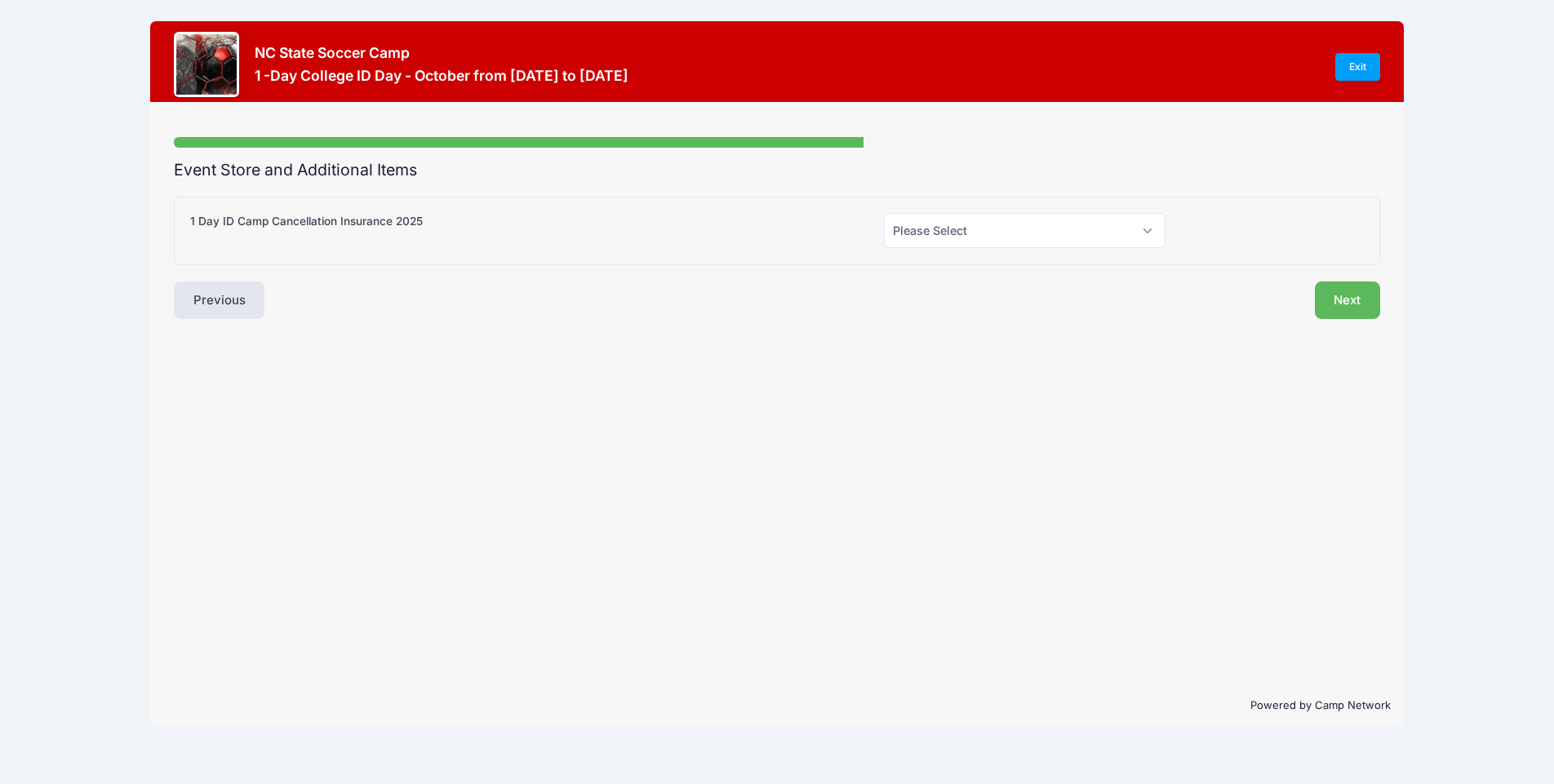
scroll to position [0, 0]
select select "0"
click at [1330, 303] on button "Next" at bounding box center [1347, 300] width 66 height 37
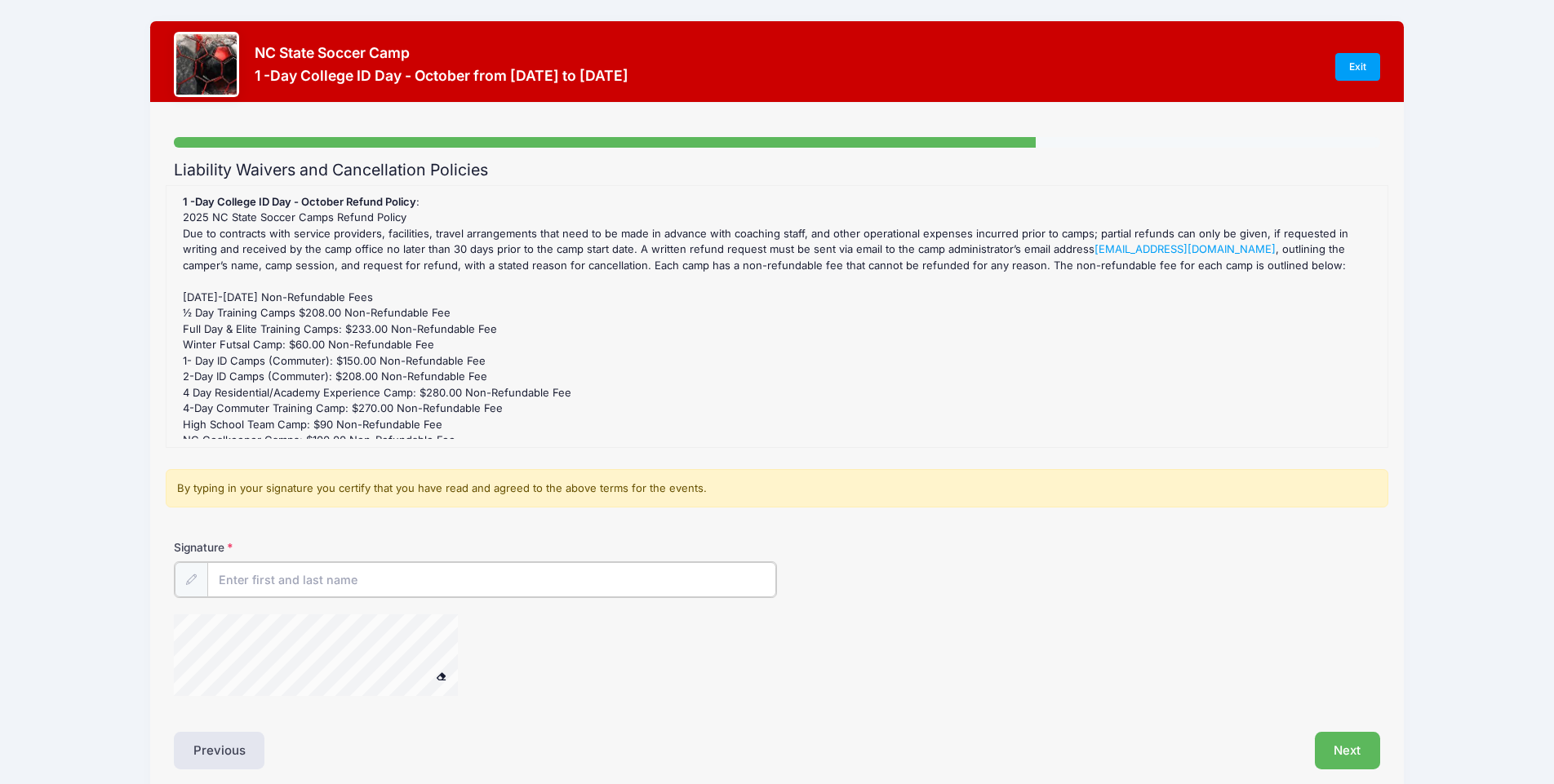
click at [247, 588] on input "Signature" at bounding box center [491, 579] width 569 height 35
type input "[PERSON_NAME]"
drag, startPoint x: 217, startPoint y: 356, endPoint x: 415, endPoint y: 376, distance: 199.0
click at [415, 376] on div "1 -Day College ID Day - October Refund Policy : 2025 NC State Soccer Camps Refu…" at bounding box center [777, 316] width 1204 height 245
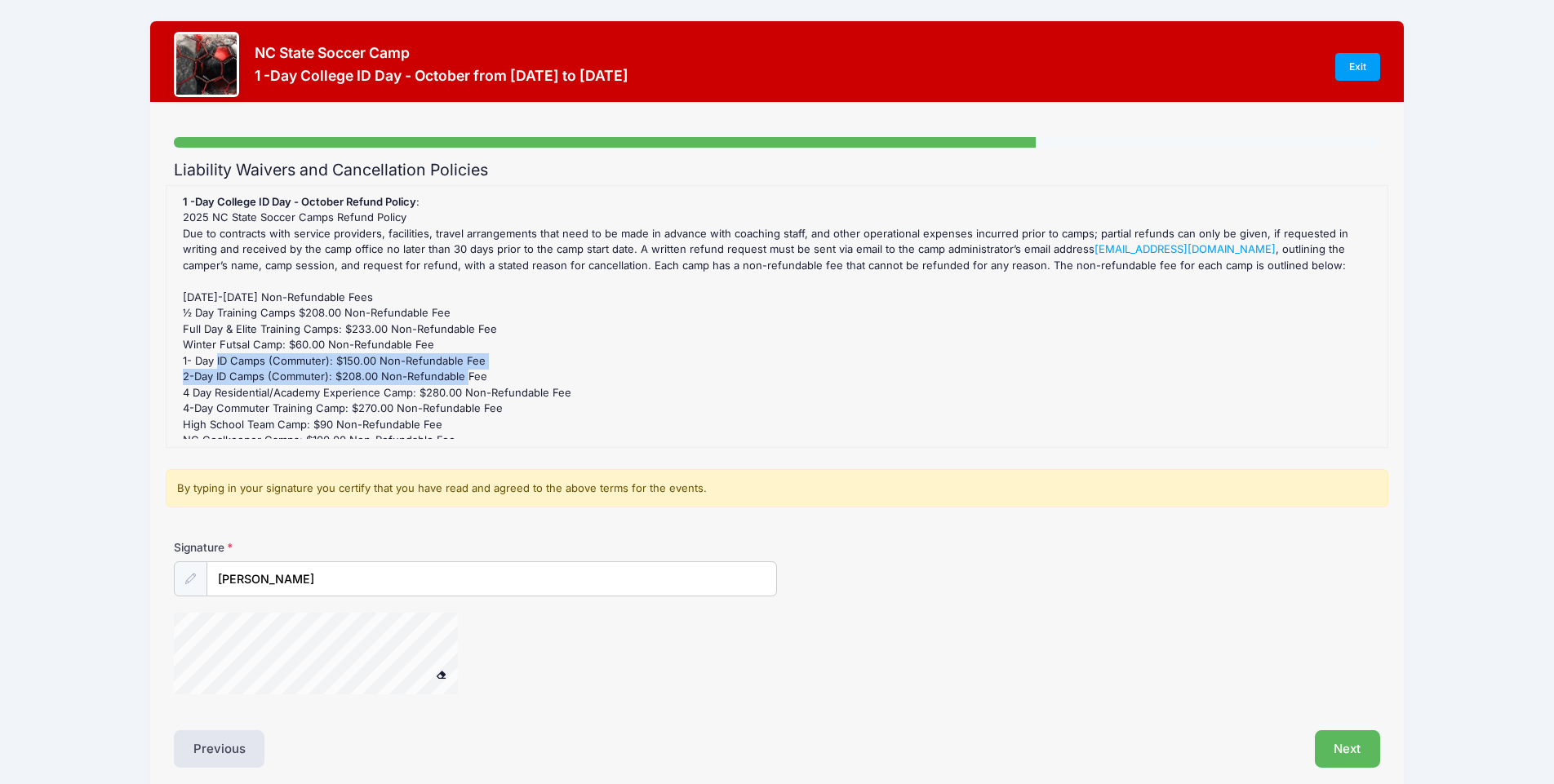
drag, startPoint x: 415, startPoint y: 376, endPoint x: 213, endPoint y: 348, distance: 203.9
click at [213, 348] on div "1 -Day College ID Day - October Refund Policy : 2025 NC State Soccer Camps Refu…" at bounding box center [777, 316] width 1204 height 245
drag, startPoint x: 213, startPoint y: 348, endPoint x: 352, endPoint y: 371, distance: 140.9
click at [352, 371] on div "1 -Day College ID Day - October Refund Policy : 2025 NC State Soccer Camps Refu…" at bounding box center [777, 316] width 1204 height 245
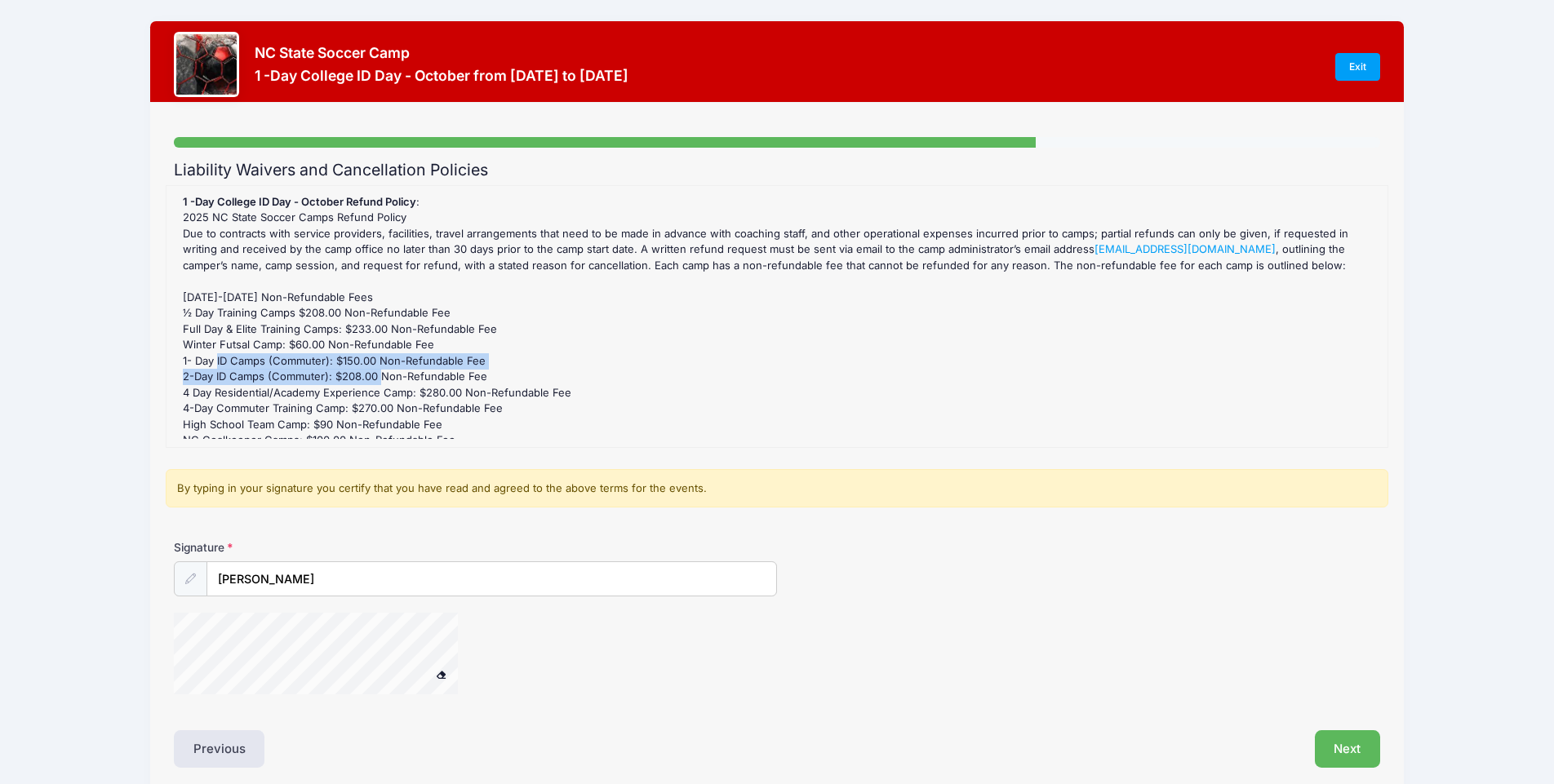
click at [352, 371] on div "1 -Day College ID Day - October Refund Policy : 2025 NC State Soccer Camps Refu…" at bounding box center [777, 316] width 1204 height 245
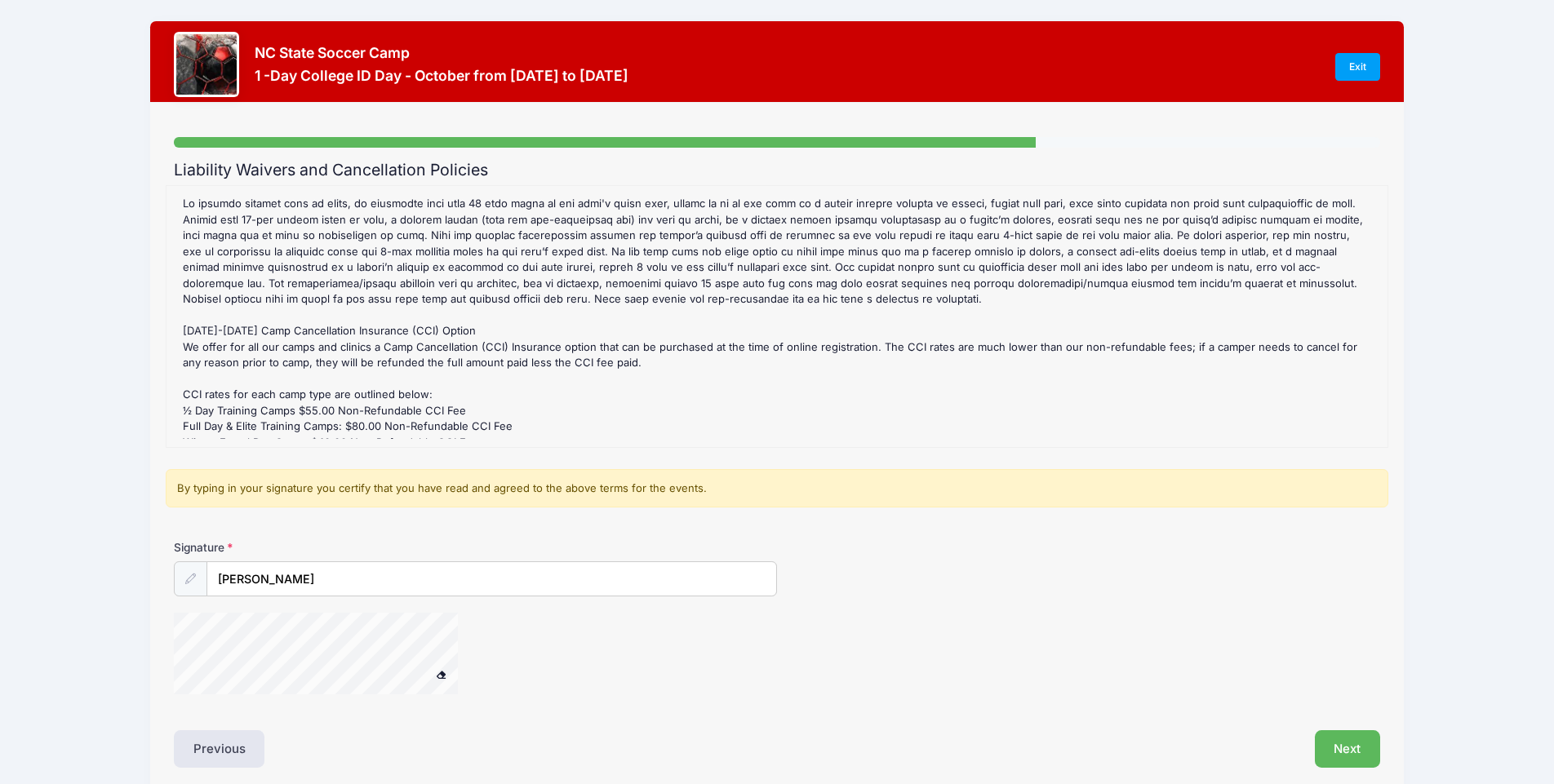
scroll to position [267, 0]
click at [220, 582] on div "Signature [PERSON_NAME]" at bounding box center [777, 624] width 1223 height 170
click at [1354, 750] on button "Next" at bounding box center [1347, 748] width 66 height 37
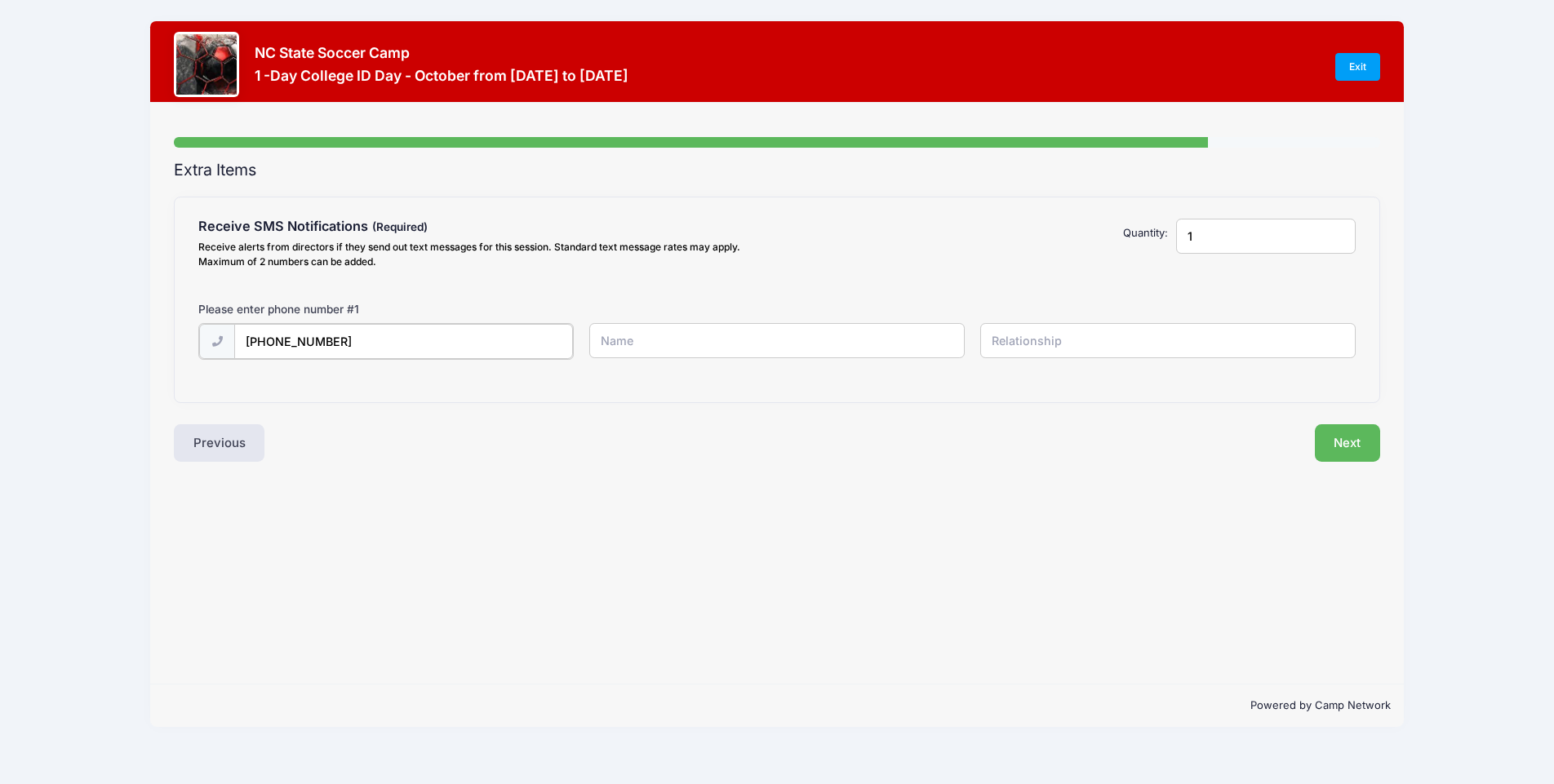
type input "[PHONE_NUMBER]"
type input "[PERSON_NAME]"
type input "Father"
click at [1362, 443] on button "Next" at bounding box center [1347, 441] width 66 height 37
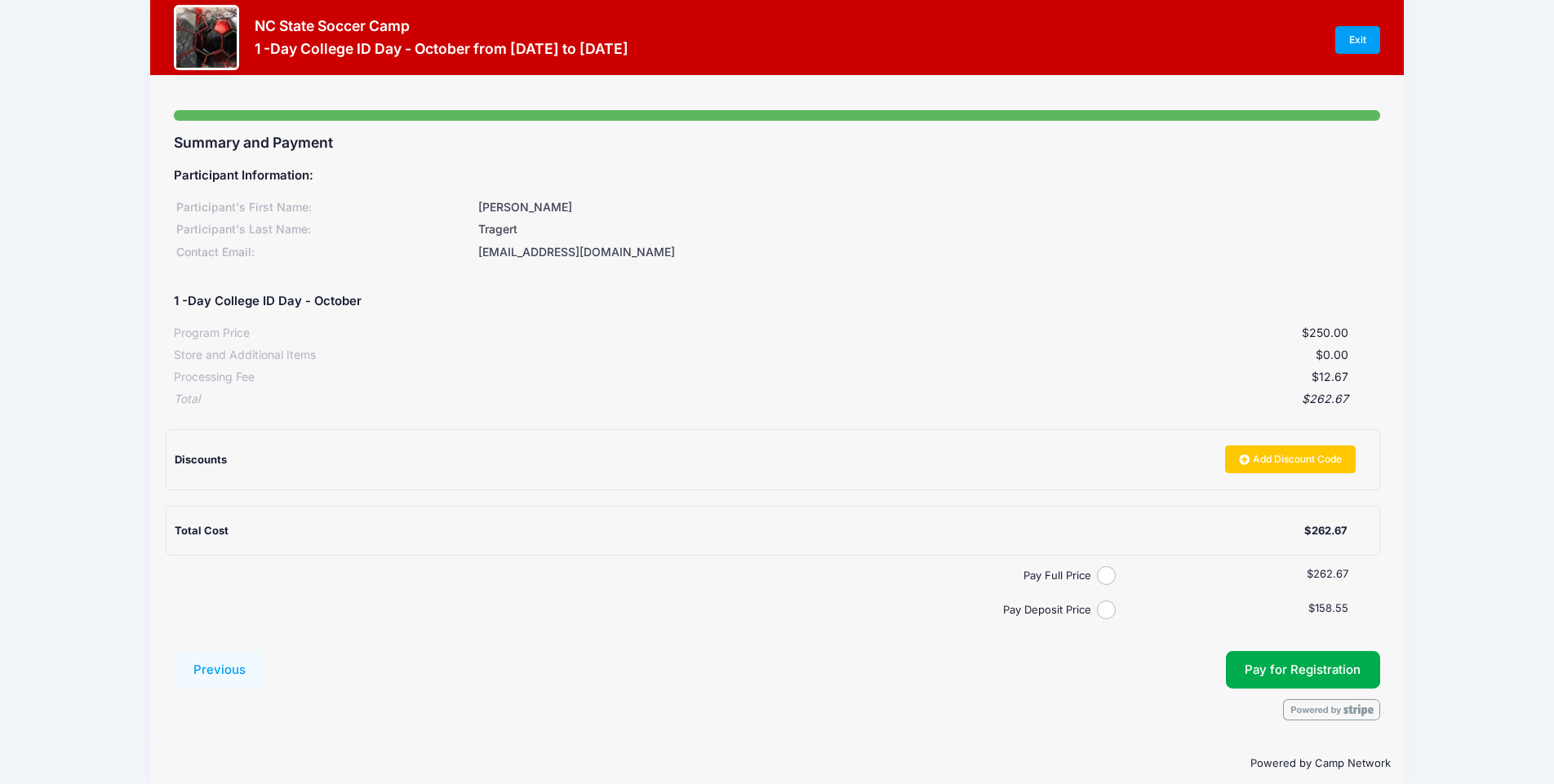
scroll to position [33, 0]
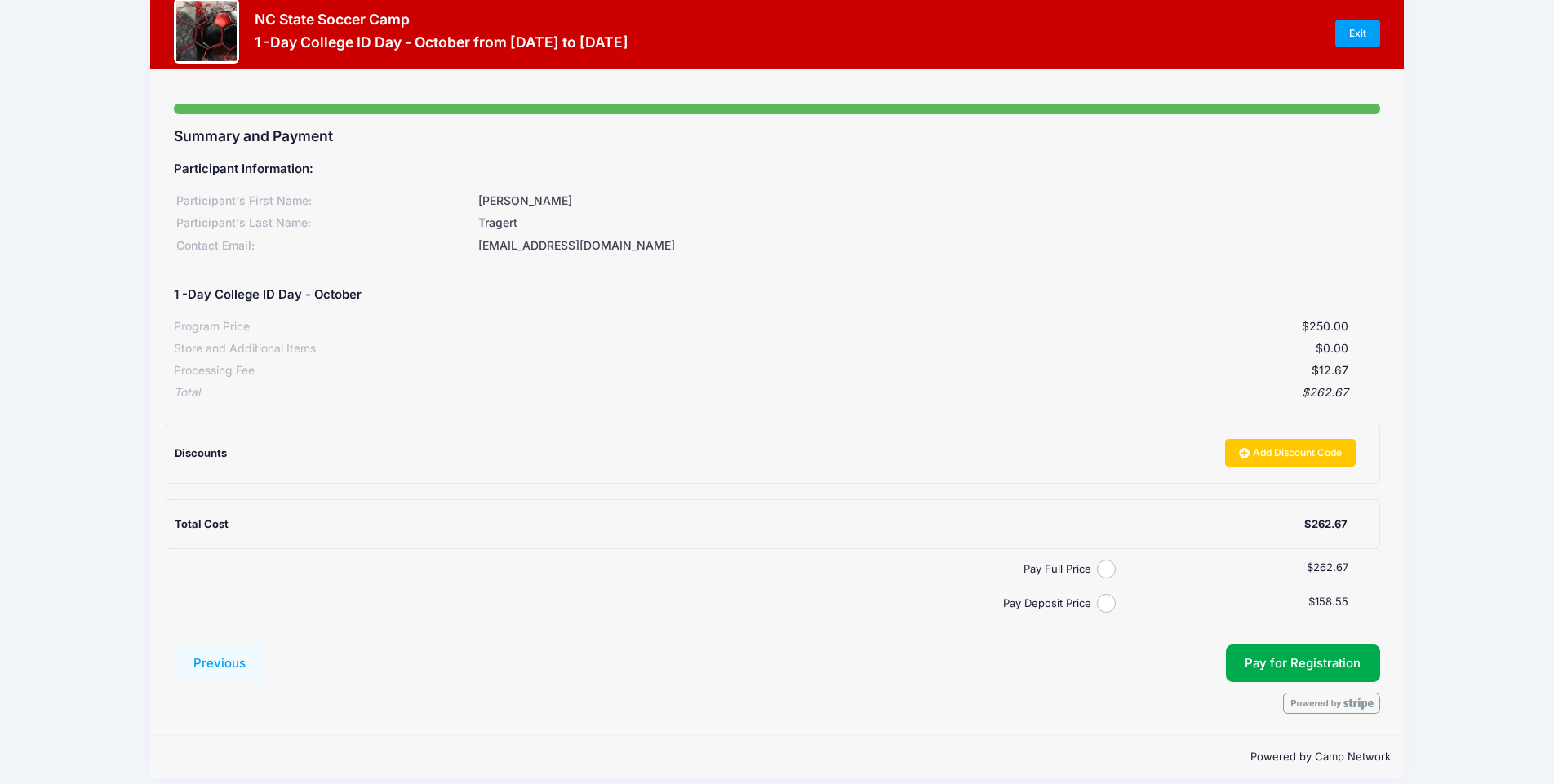
click at [1103, 561] on input "Pay Full Price" at bounding box center [1106, 568] width 19 height 19
radio input "true"
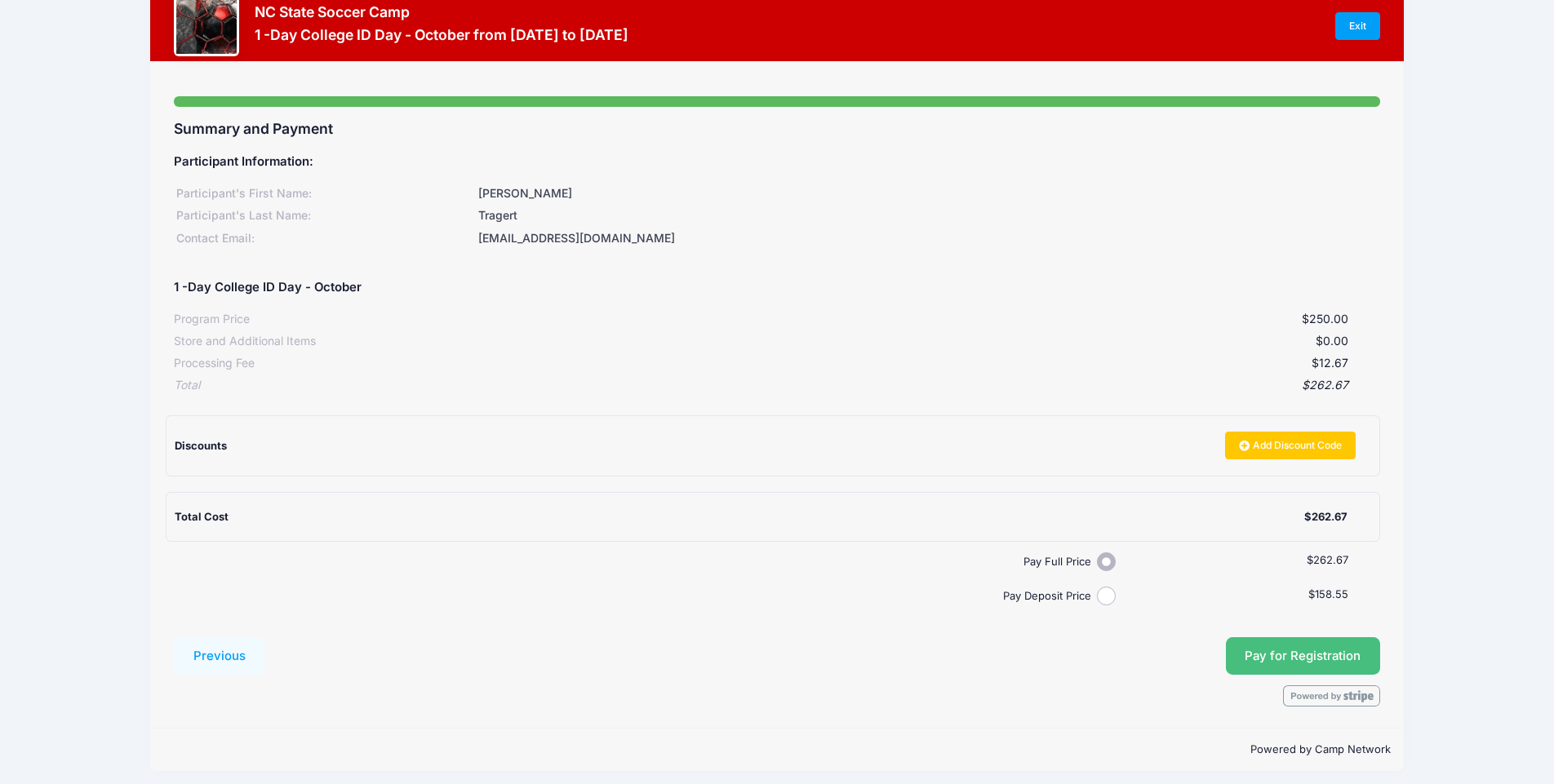
scroll to position [40, 0]
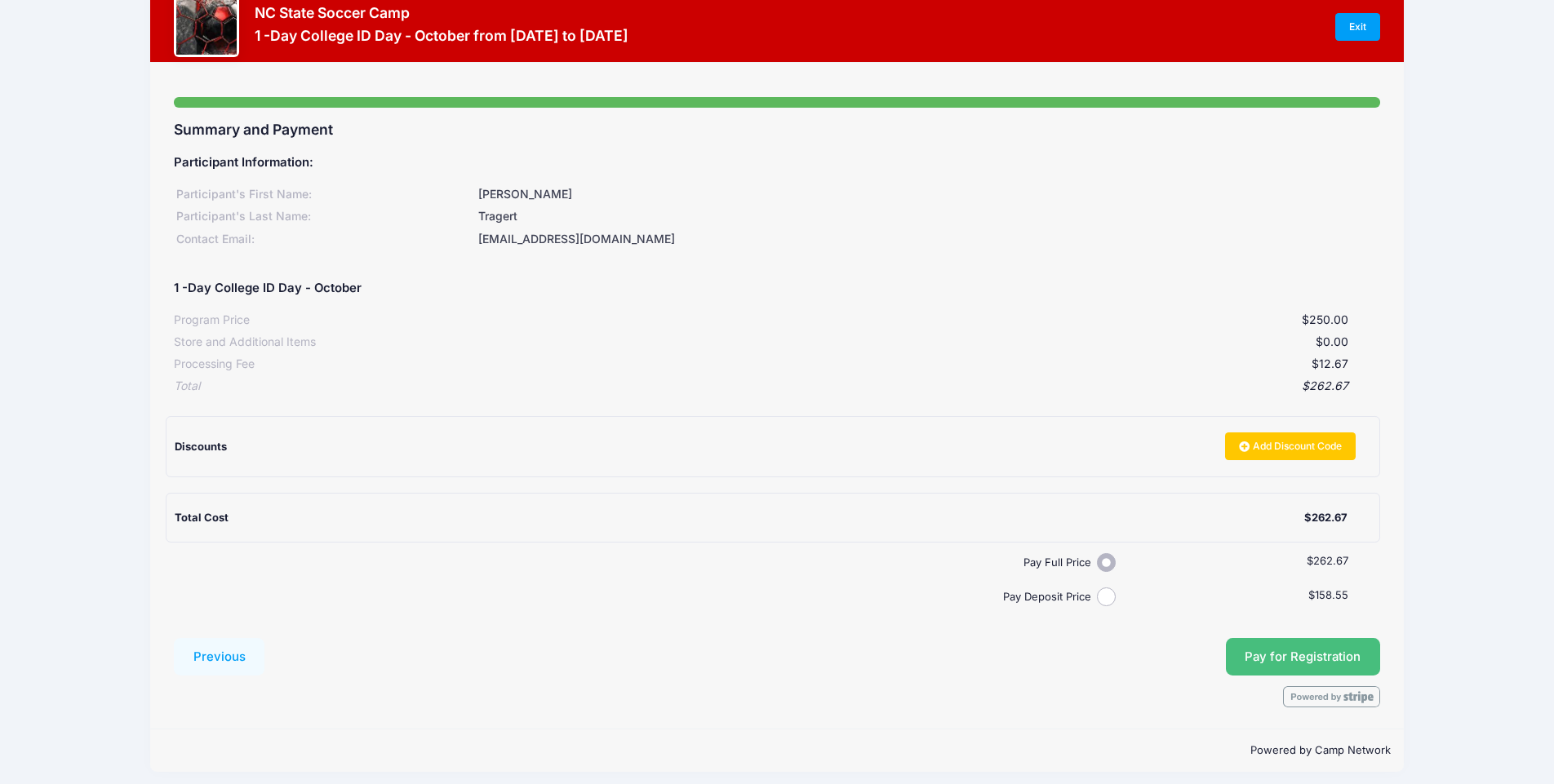
click at [1291, 653] on span "Pay for Registration" at bounding box center [1302, 657] width 116 height 15
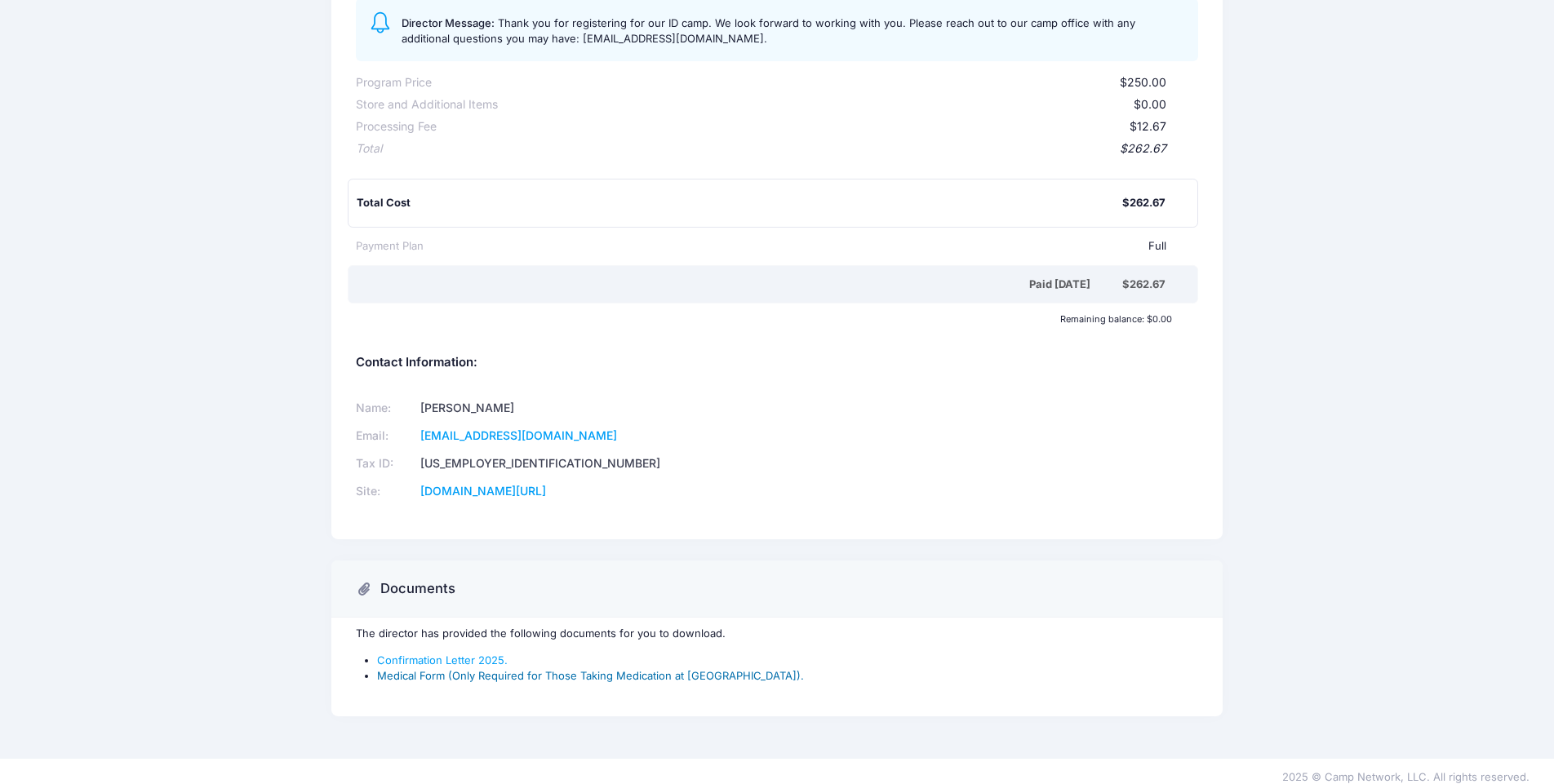
scroll to position [241, 0]
drag, startPoint x: 393, startPoint y: 622, endPoint x: 751, endPoint y: 622, distance: 358.0
click at [751, 627] on p "The director has provided the following documents for you to download." at bounding box center [777, 635] width 843 height 17
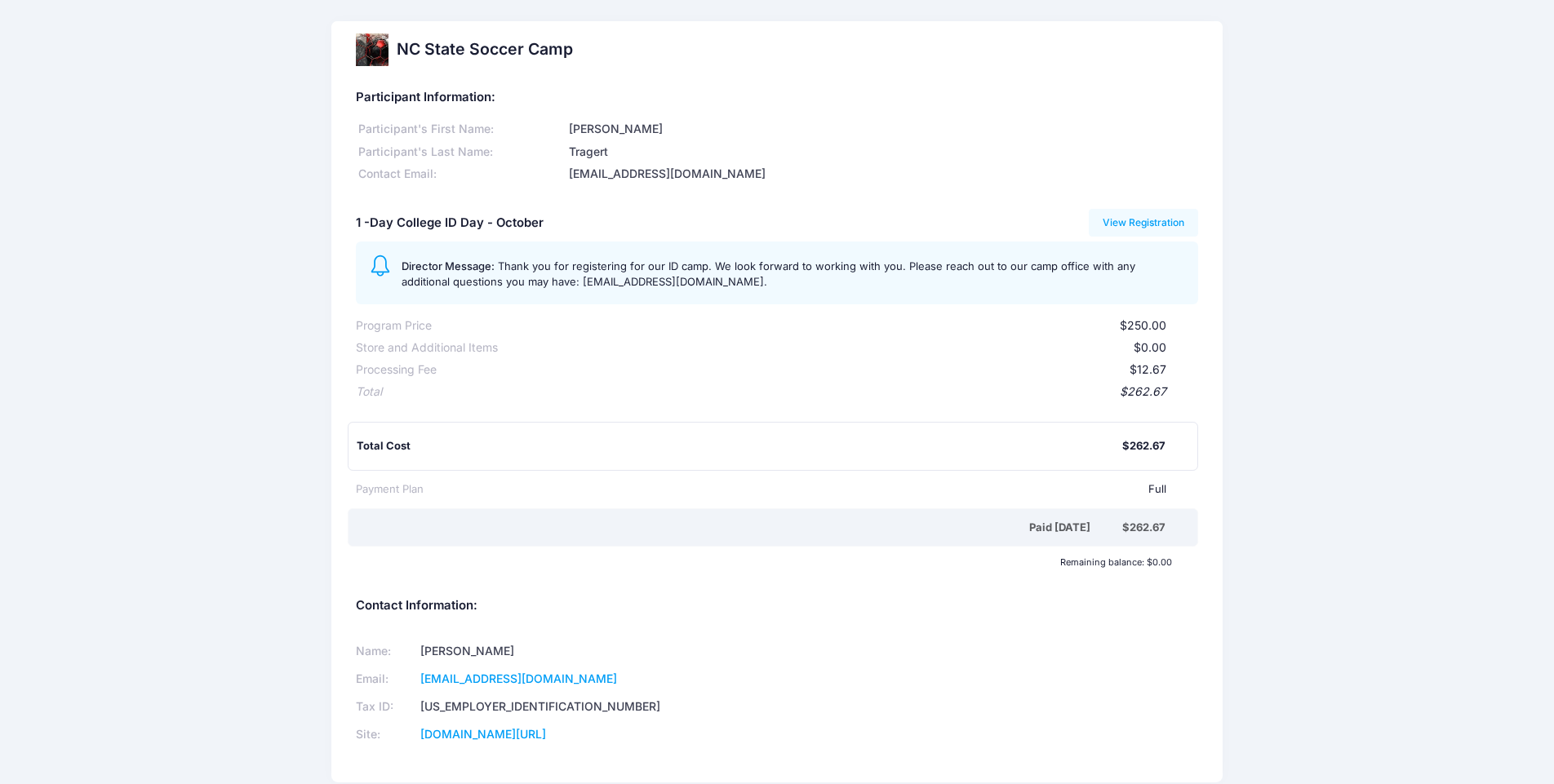
scroll to position [0, 0]
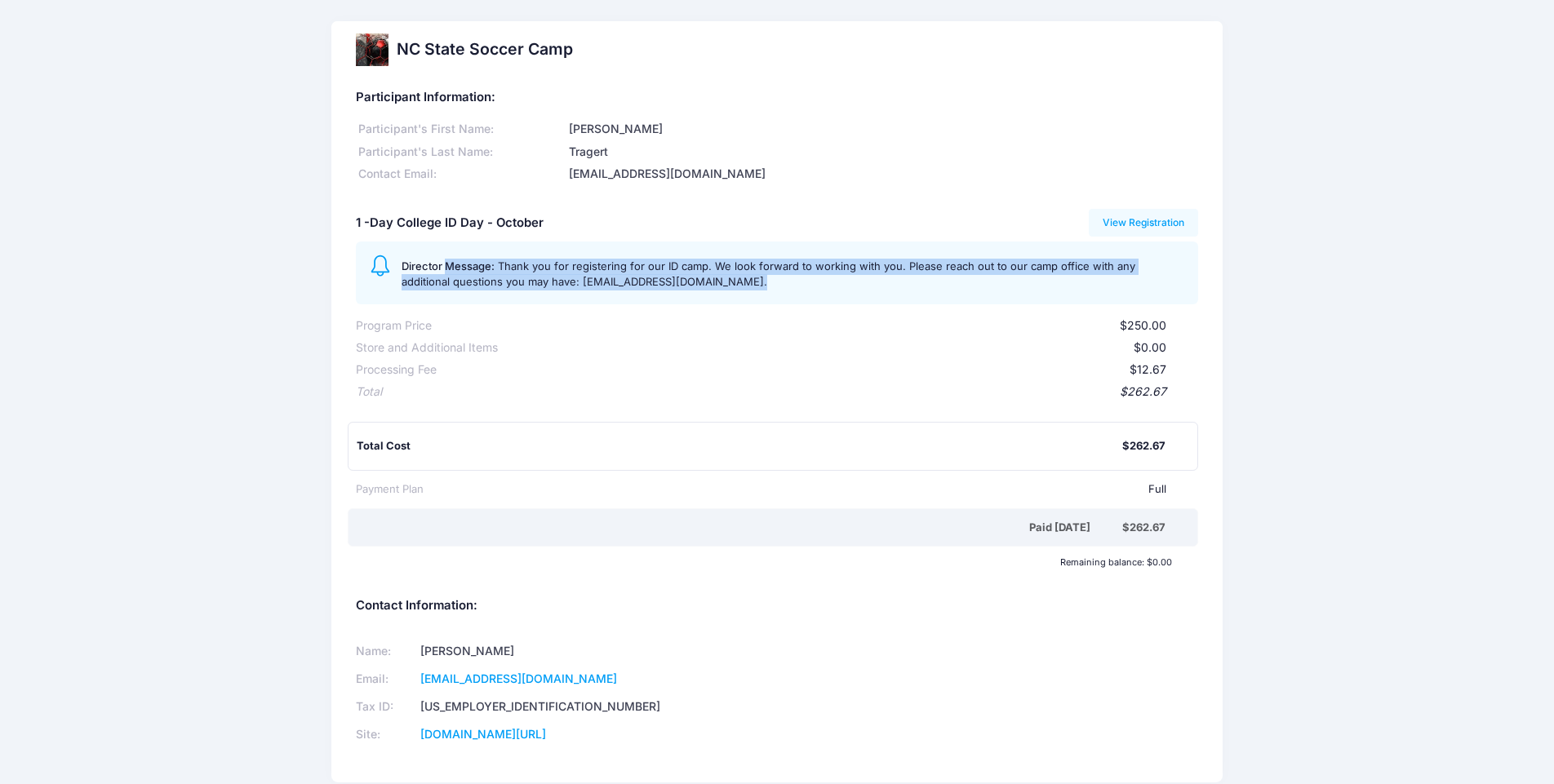
drag, startPoint x: 447, startPoint y: 255, endPoint x: 780, endPoint y: 269, distance: 333.3
click at [780, 269] on div "Director Message: Thank you for registering for our ID camp. We look forward to…" at bounding box center [793, 272] width 783 height 34
drag, startPoint x: 780, startPoint y: 269, endPoint x: 573, endPoint y: 254, distance: 207.5
click at [573, 256] on div "Director Message: Thank you for registering for our ID camp. We look forward to…" at bounding box center [793, 272] width 783 height 34
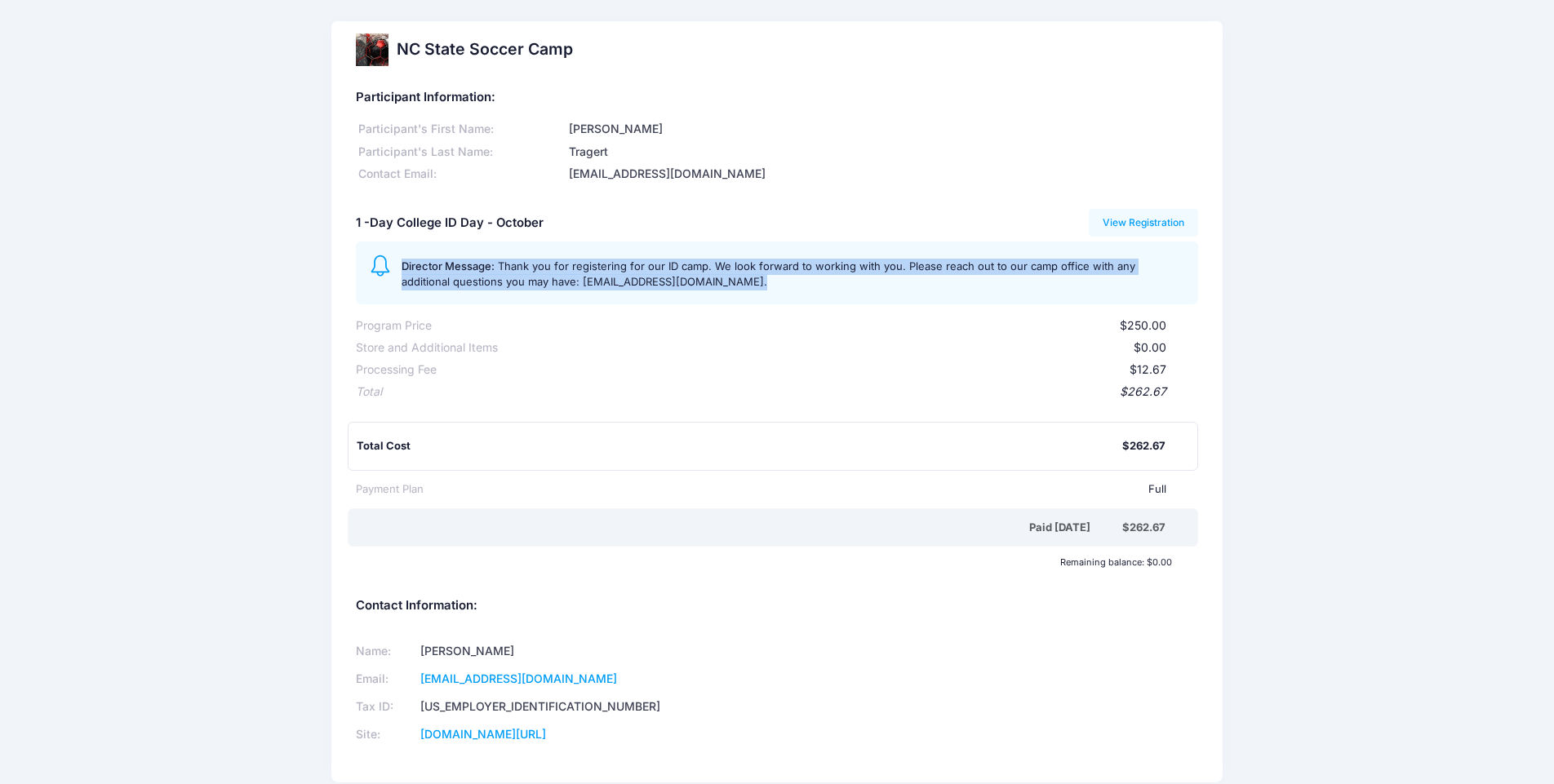
click at [573, 256] on div "Director Message: Thank you for registering for our ID camp. We look forward to…" at bounding box center [793, 272] width 783 height 34
